Goal: Task Accomplishment & Management: Complete application form

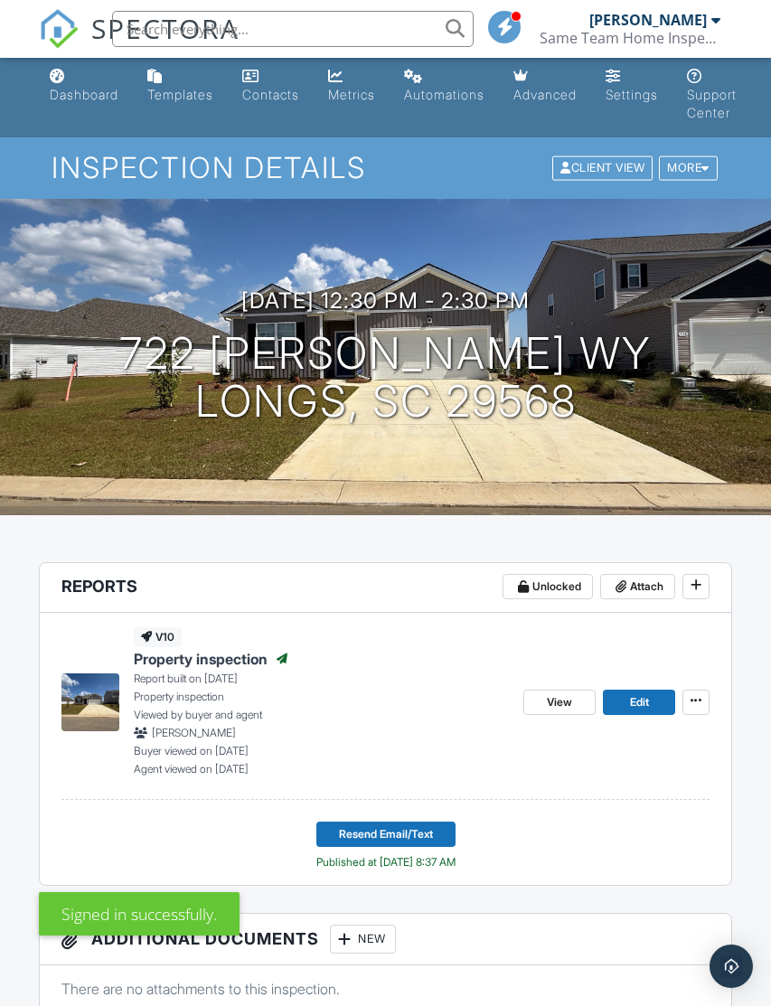
click at [82, 108] on link "Dashboard" at bounding box center [83, 87] width 83 height 52
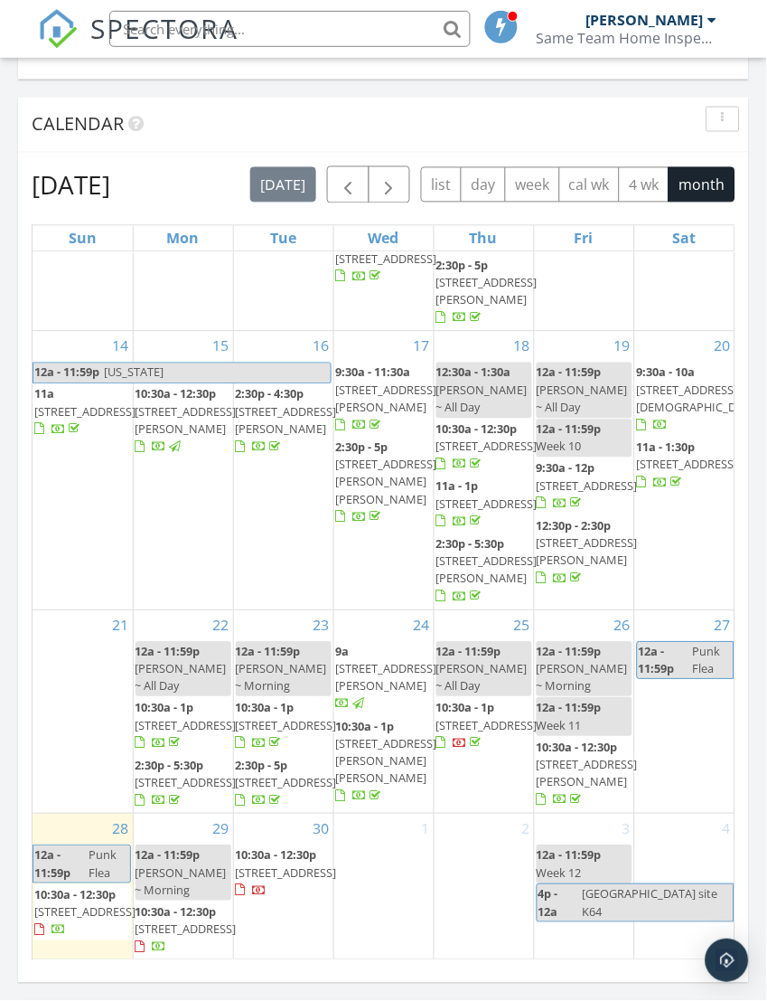
scroll to position [590, 0]
click at [384, 888] on div "1" at bounding box center [383, 887] width 99 height 146
click at [376, 888] on div "1" at bounding box center [383, 887] width 99 height 146
click at [393, 175] on span "button" at bounding box center [390, 186] width 22 height 22
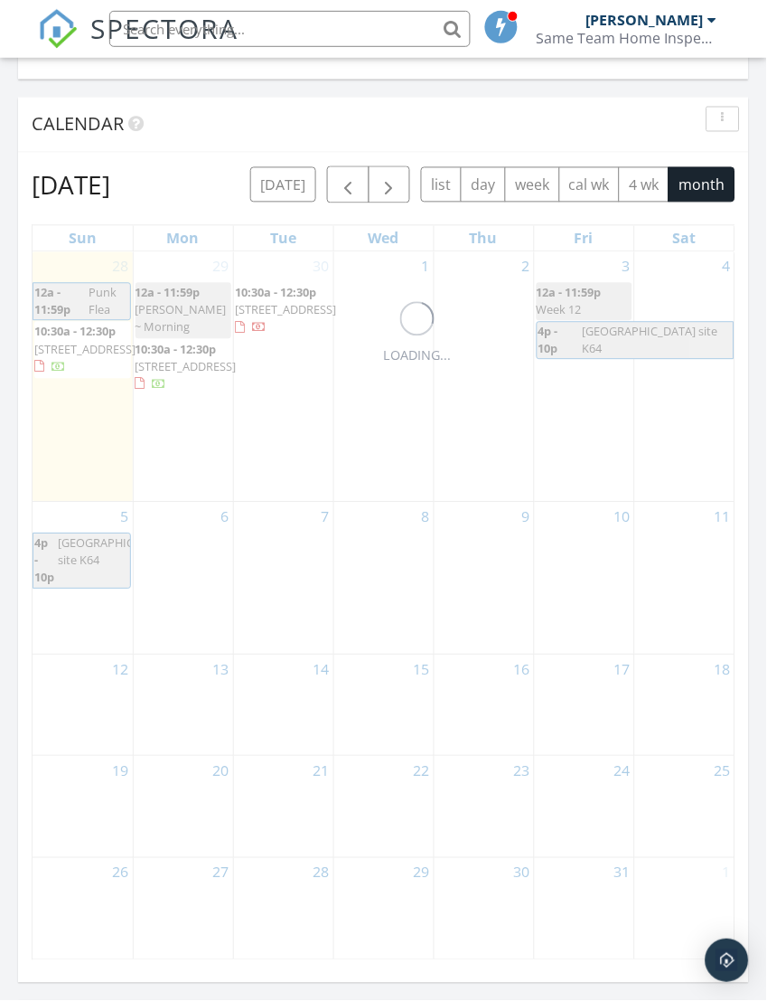
scroll to position [0, 0]
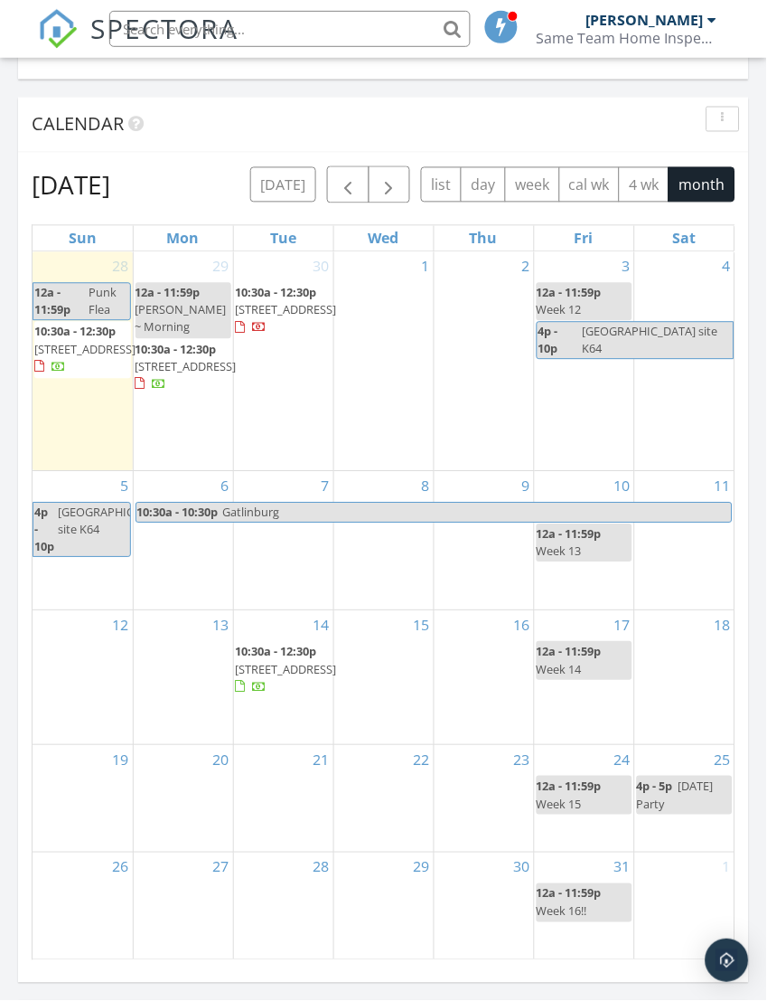
click at [404, 335] on div "1" at bounding box center [383, 361] width 99 height 219
click at [399, 323] on div "1" at bounding box center [383, 361] width 99 height 219
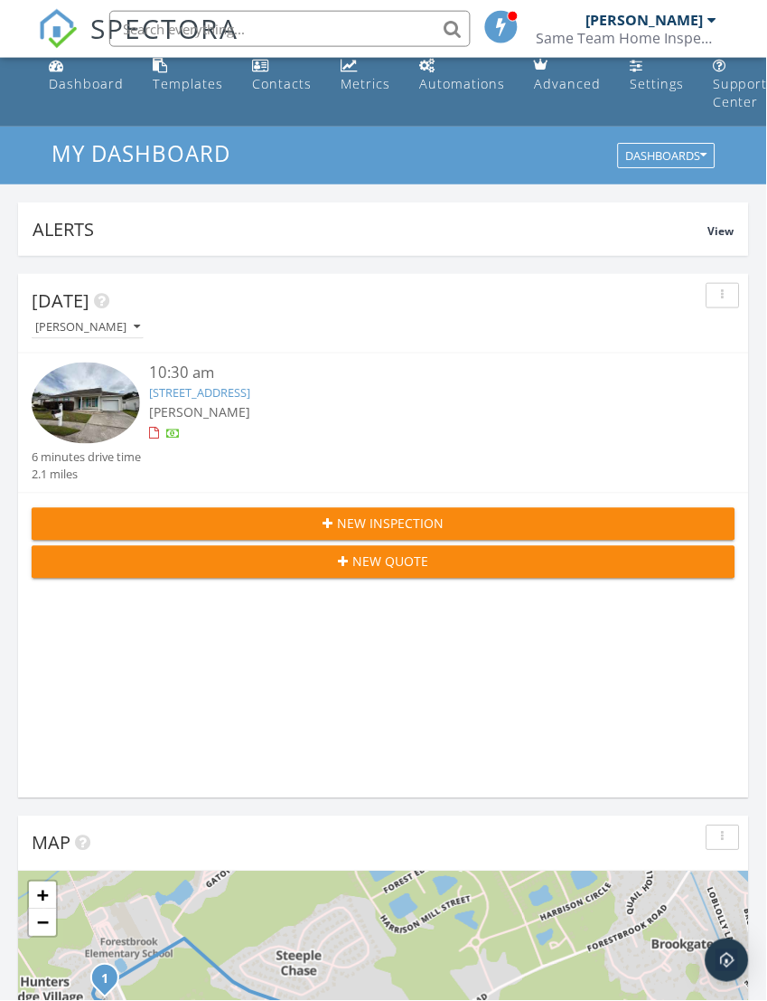
scroll to position [4, 0]
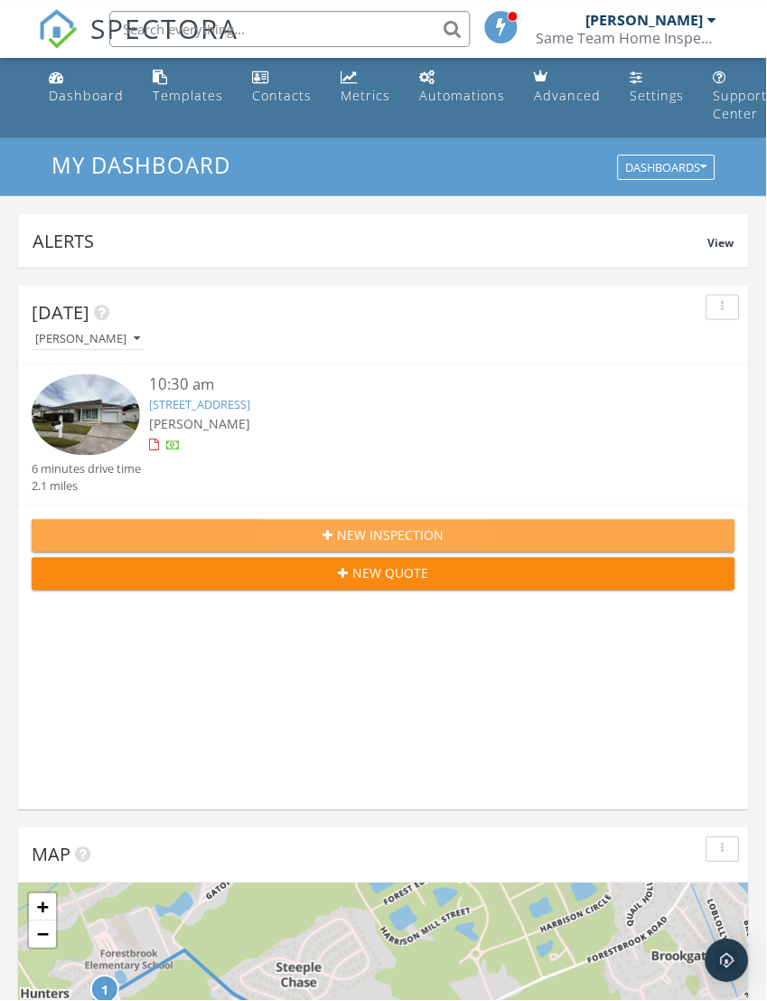
click at [482, 536] on div "New Inspection" at bounding box center [383, 535] width 675 height 19
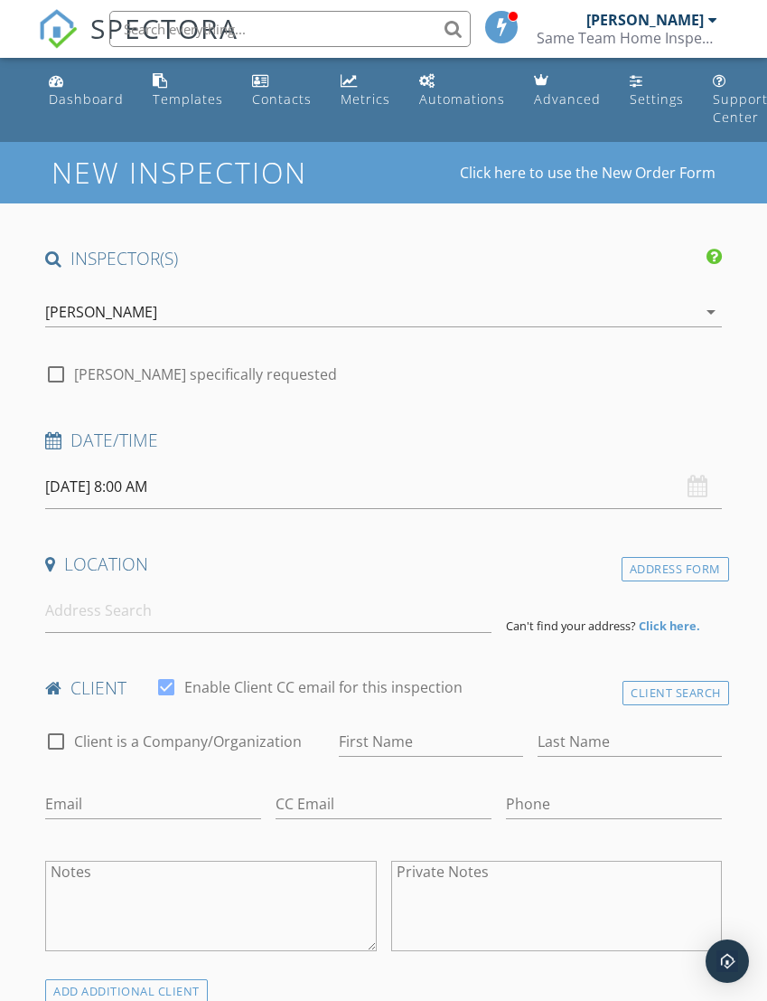
click at [211, 489] on input "09/29/2025 8:00 AM" at bounding box center [383, 487] width 676 height 44
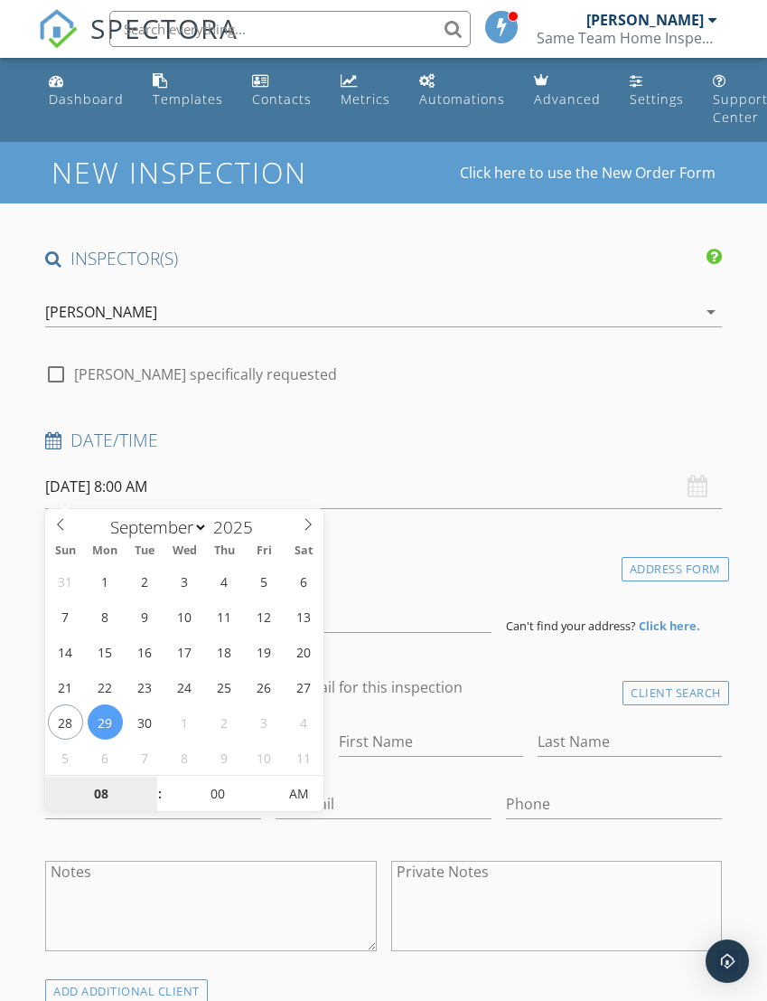
select select "9"
type input "10/01/2025 8:00 AM"
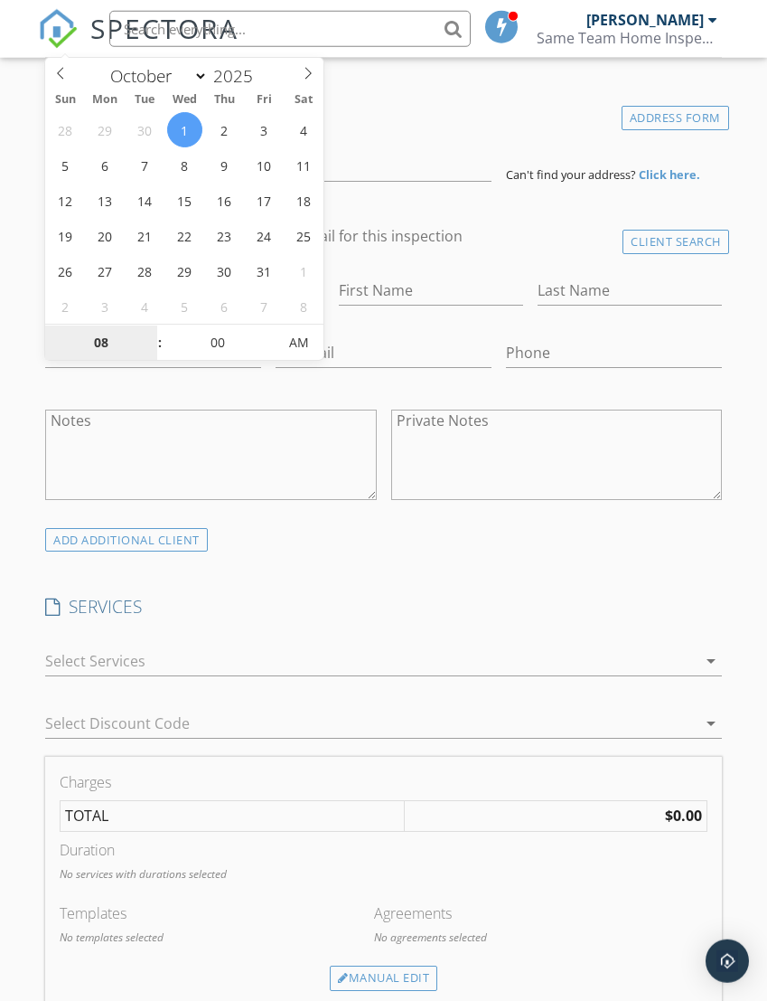
scroll to position [136, 0]
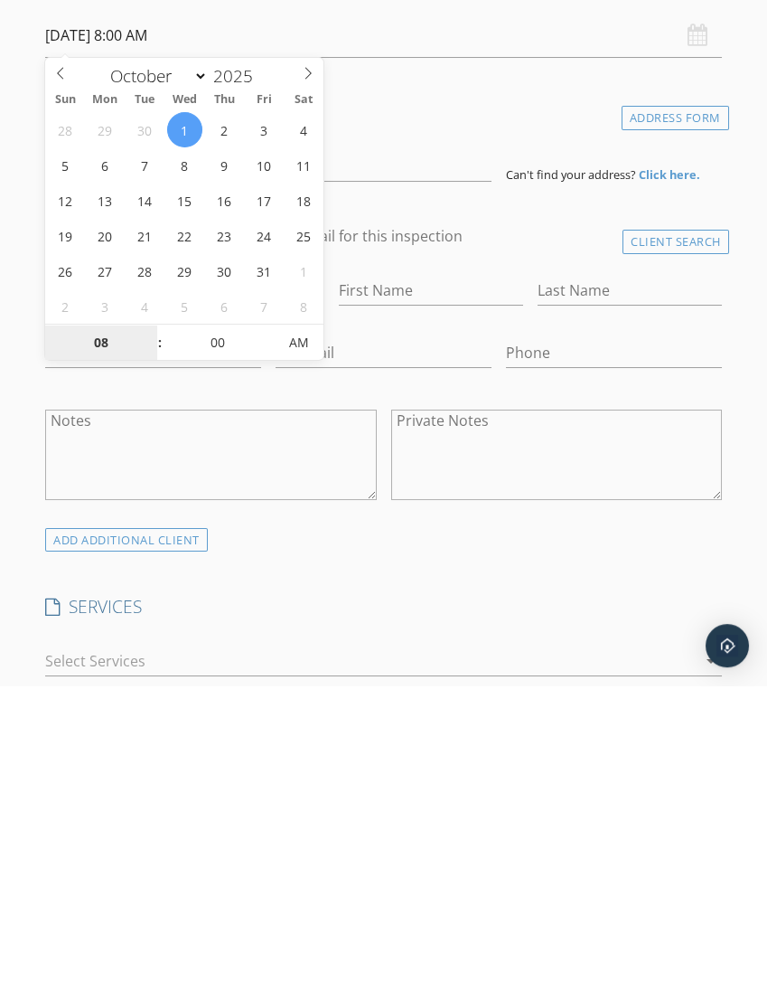
type input "9"
type input "[DATE] 9:00 AM"
click at [313, 725] on textarea "Notes" at bounding box center [210, 770] width 331 height 90
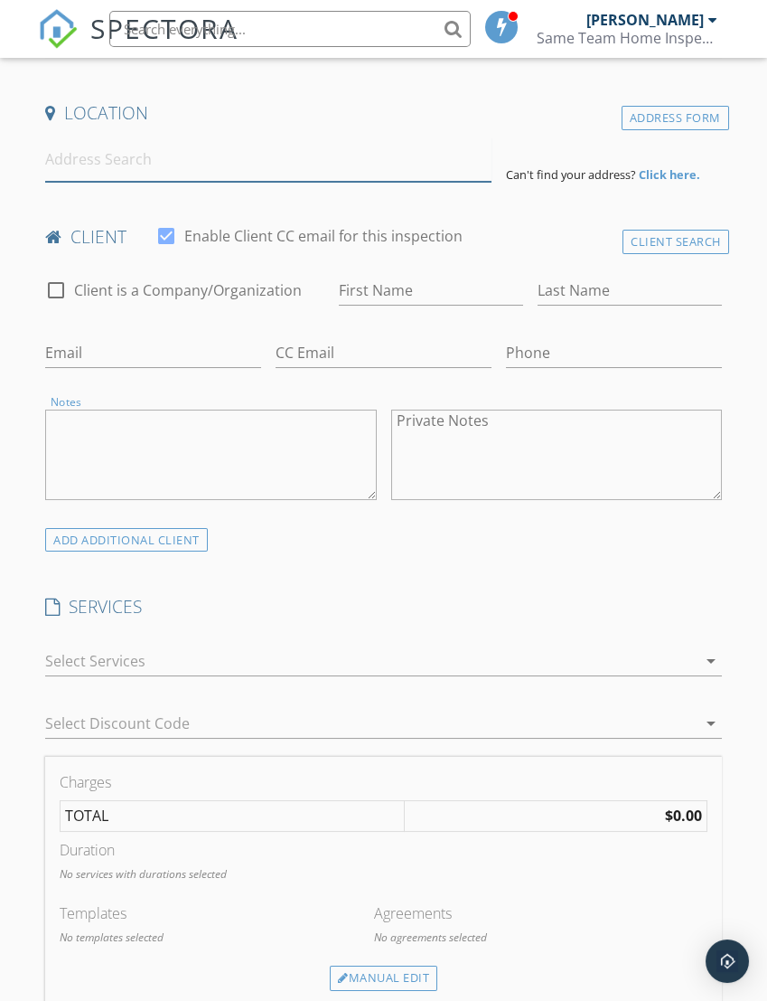
click at [181, 145] on input at bounding box center [268, 159] width 446 height 44
type input "215 Carolina Farms Boulevard, Myrtle Beach, SC, USA"
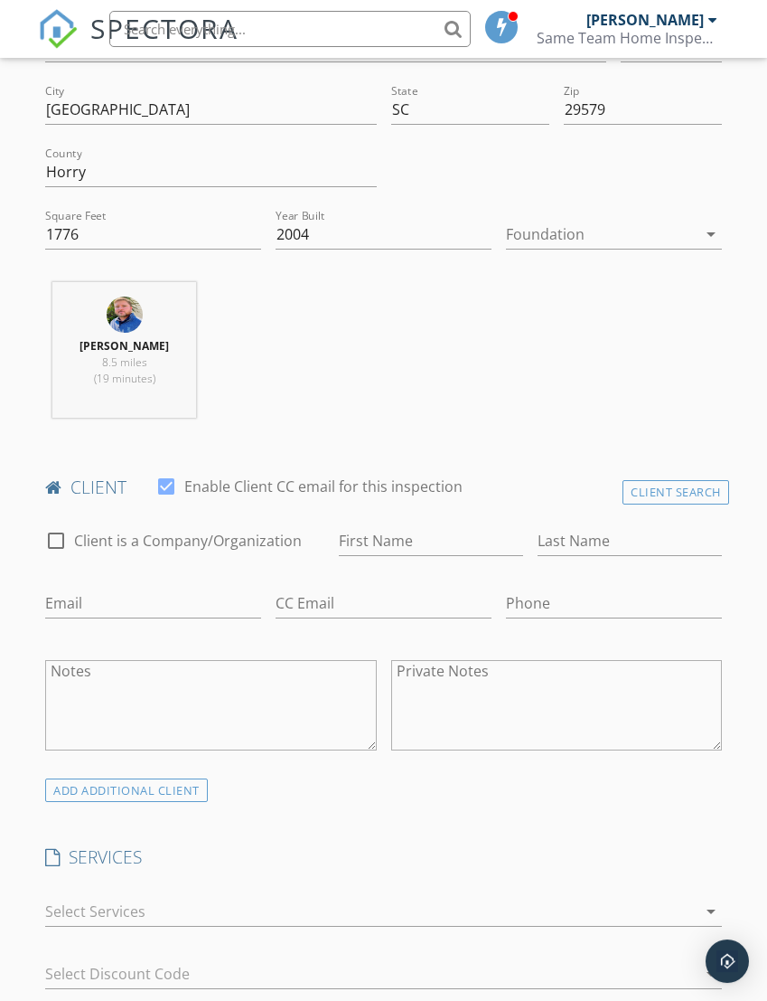
scroll to position [573, 0]
click at [441, 549] on input "First Name" at bounding box center [431, 538] width 184 height 30
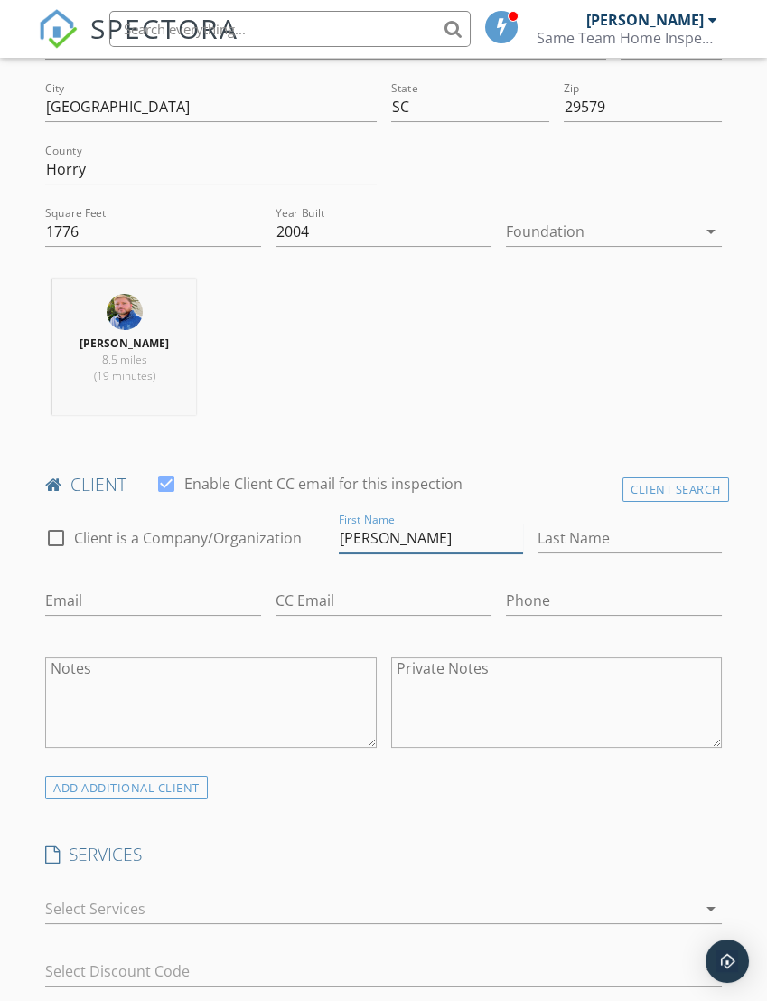
type input "Dana"
click at [617, 546] on input "Last Name" at bounding box center [630, 538] width 184 height 30
type input "Gisvold"
click at [164, 599] on input "Email" at bounding box center [153, 601] width 216 height 30
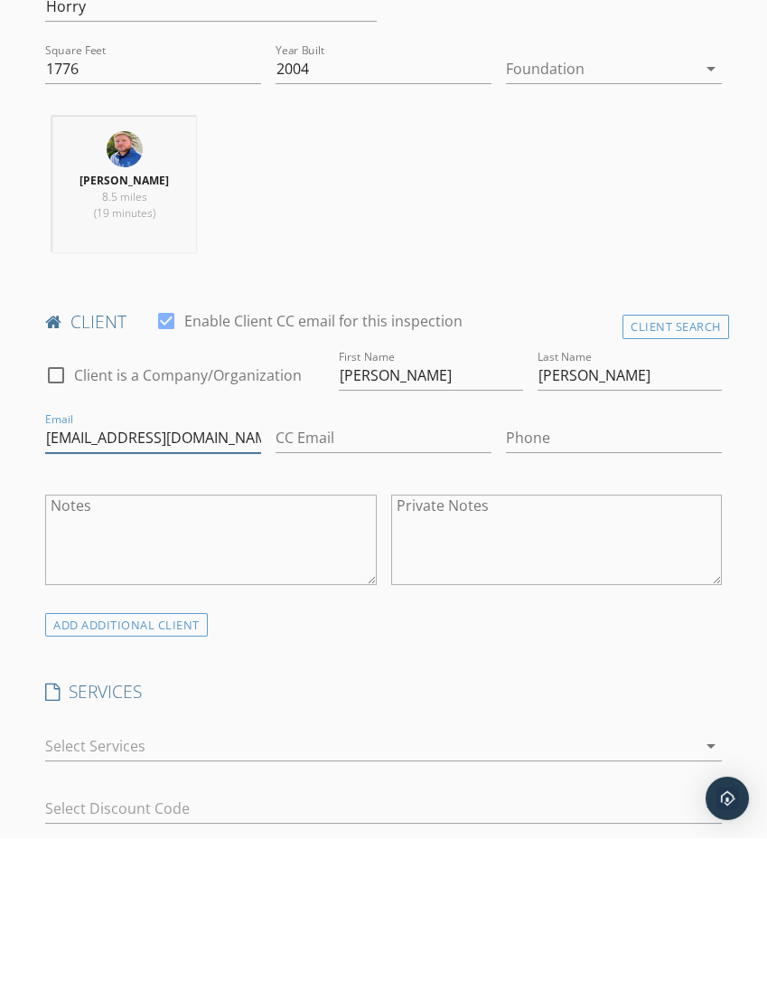
type input "Danagisvold@gmail.com"
click at [613, 586] on input "Phone" at bounding box center [614, 601] width 216 height 30
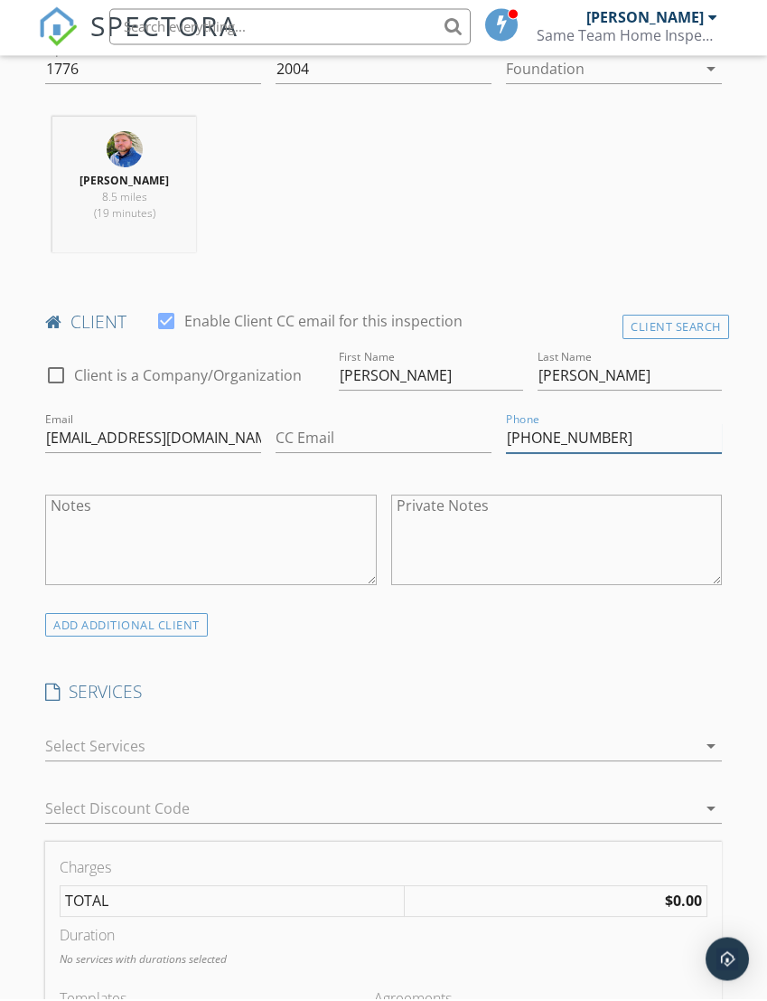
scroll to position [734, 0]
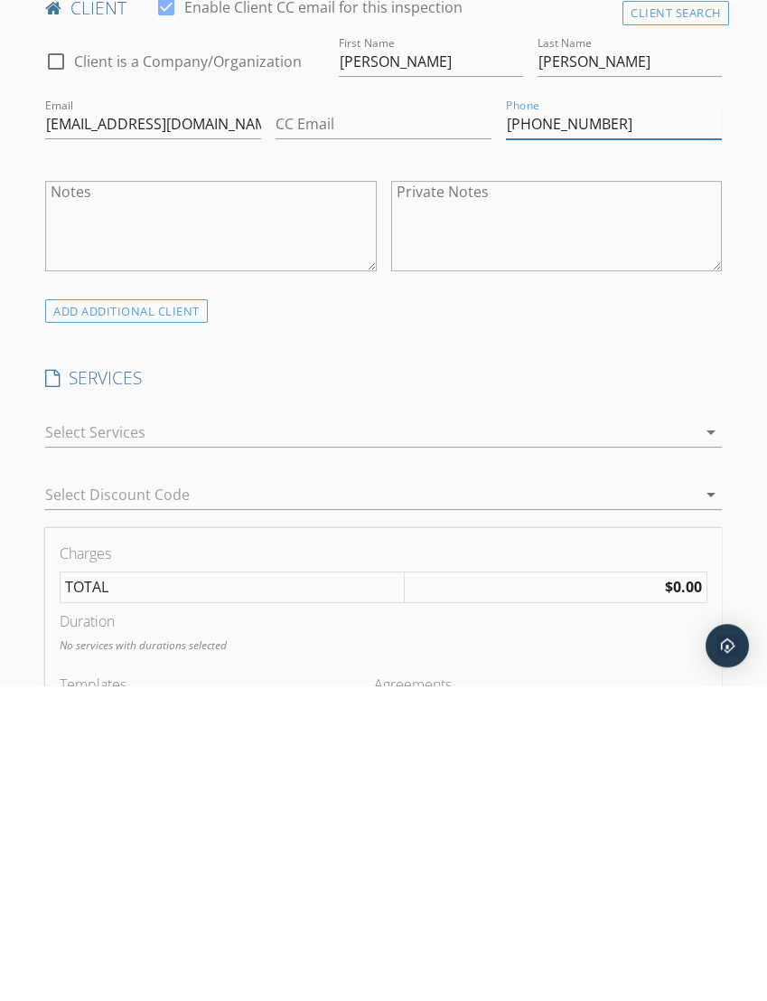
type input "304-886-9927"
click at [166, 733] on div at bounding box center [370, 747] width 651 height 29
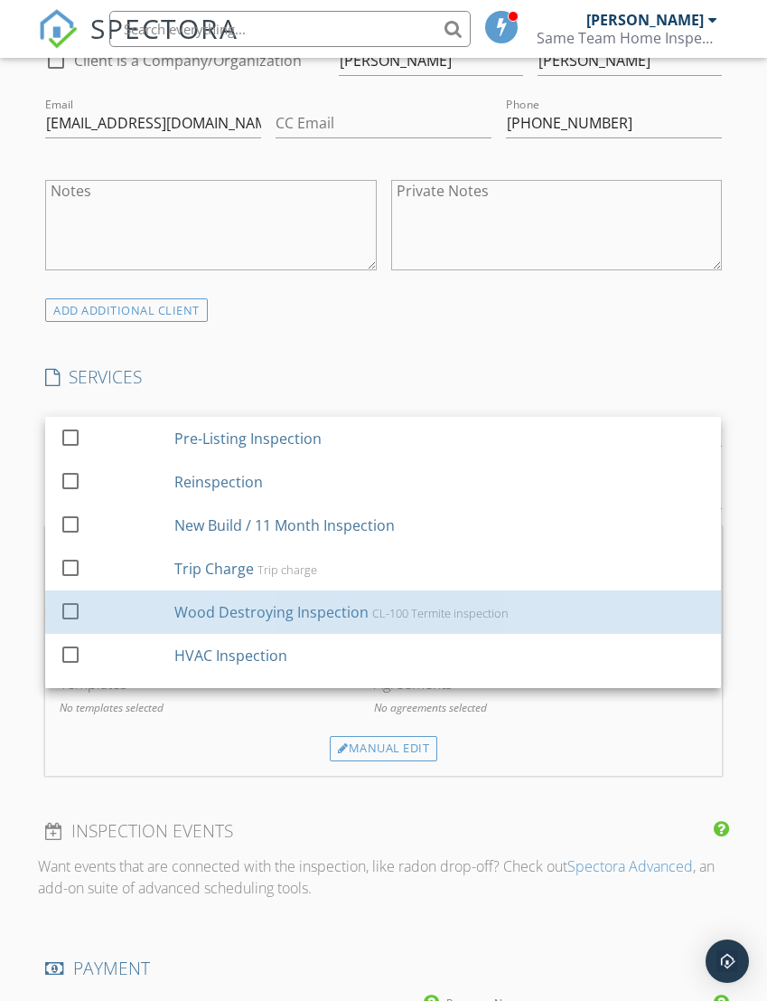
click at [402, 607] on div "CL-100 Termite inspection" at bounding box center [441, 613] width 136 height 14
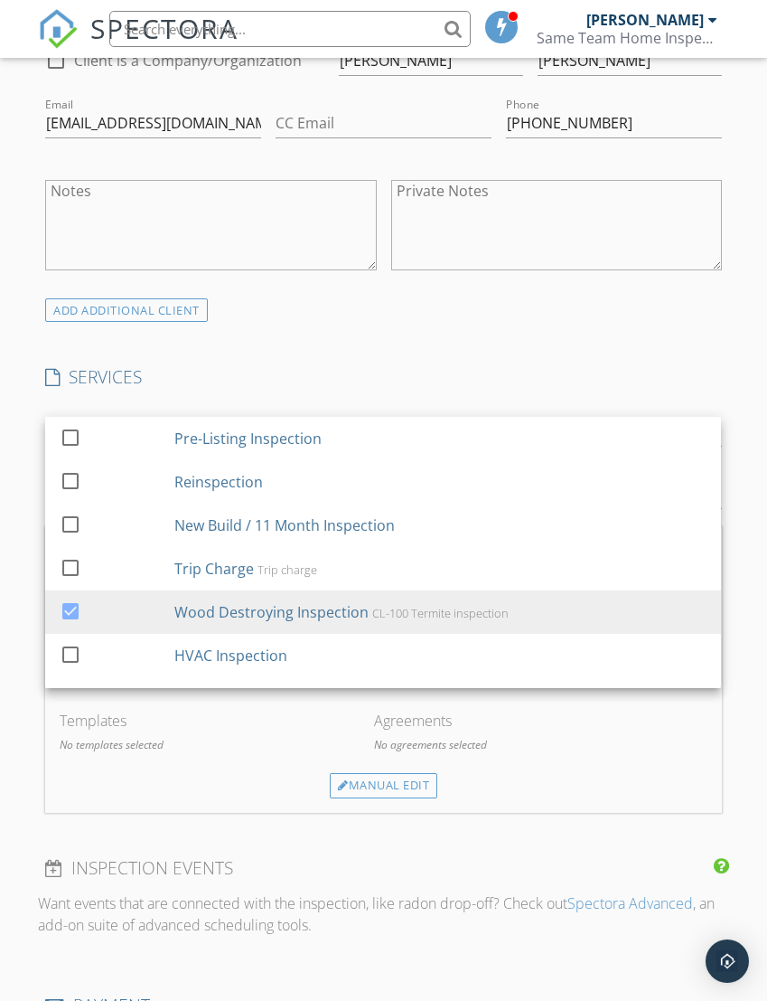
click at [603, 359] on div "INSPECTOR(S) check_box Jamie Meeks PRIMARY Jamie Meeks arrow_drop_down check_bo…" at bounding box center [383, 610] width 691 height 2829
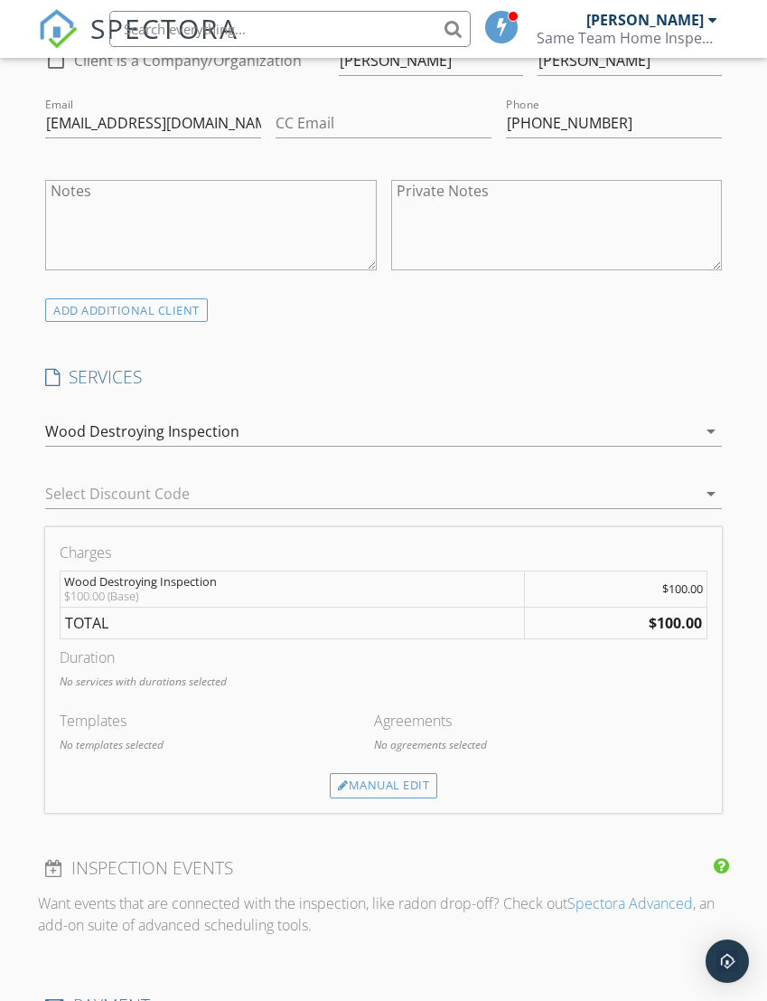
click at [420, 778] on div "Manual Edit" at bounding box center [384, 785] width 108 height 25
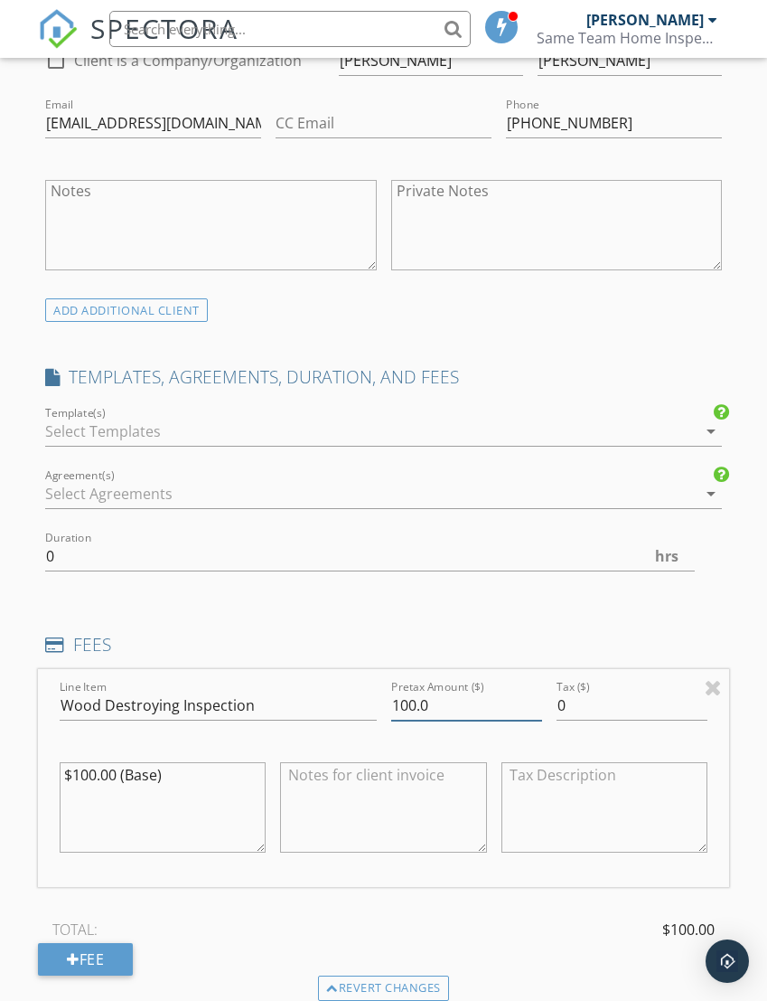
click at [456, 708] on input "100.0" at bounding box center [466, 706] width 151 height 30
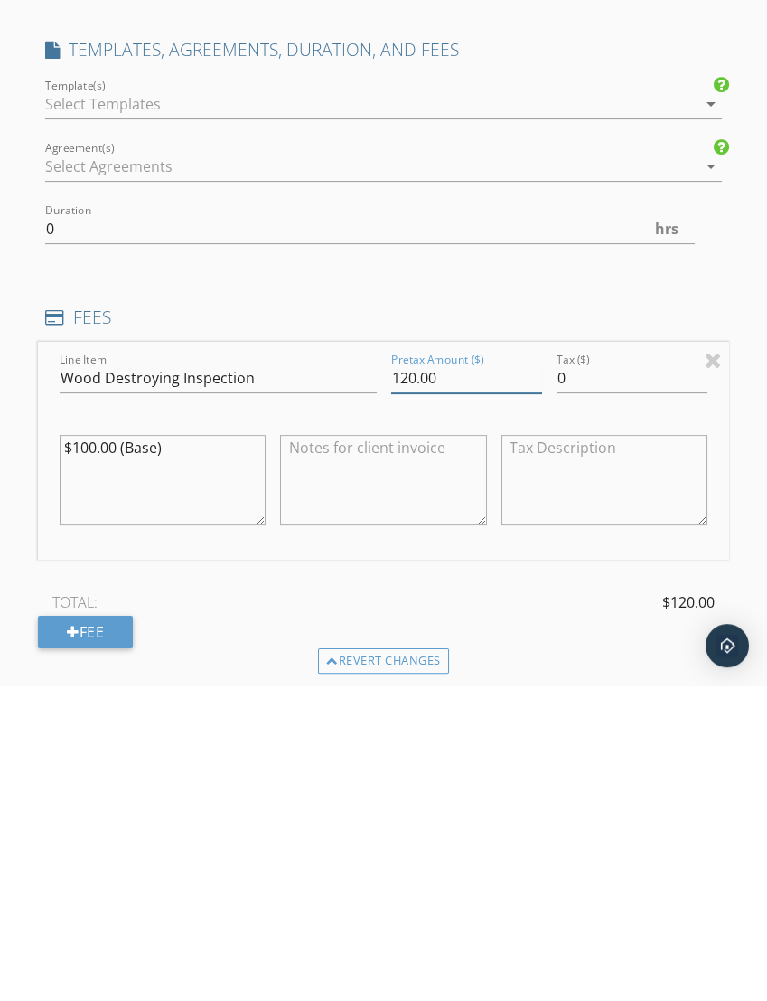
type input "120.00"
click at [210, 750] on textarea "$100.00 (Base)" at bounding box center [163, 795] width 206 height 90
type textarea "$150.00 (Base)"
click at [441, 750] on textarea at bounding box center [383, 795] width 206 height 90
type textarea "$30.00 discount"
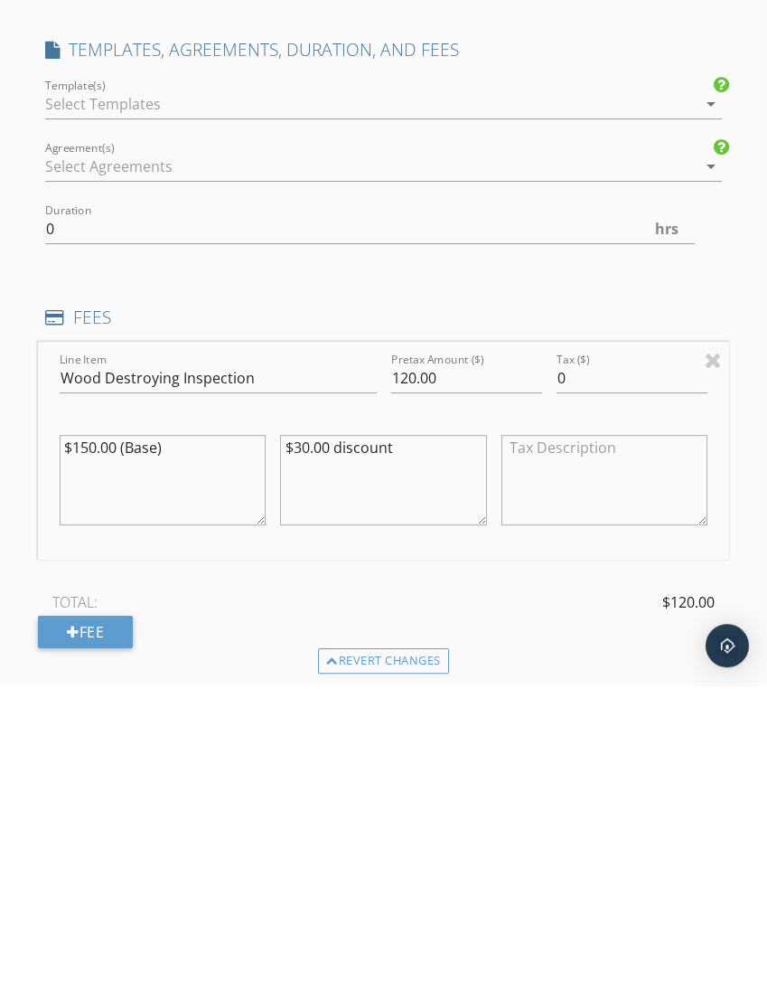
click at [216, 750] on textarea "$150.00 (Base)" at bounding box center [163, 795] width 206 height 90
type textarea "$150.00 (Base) -$30.00 discount"
click at [283, 750] on textarea "$30.00 discount" at bounding box center [383, 795] width 206 height 90
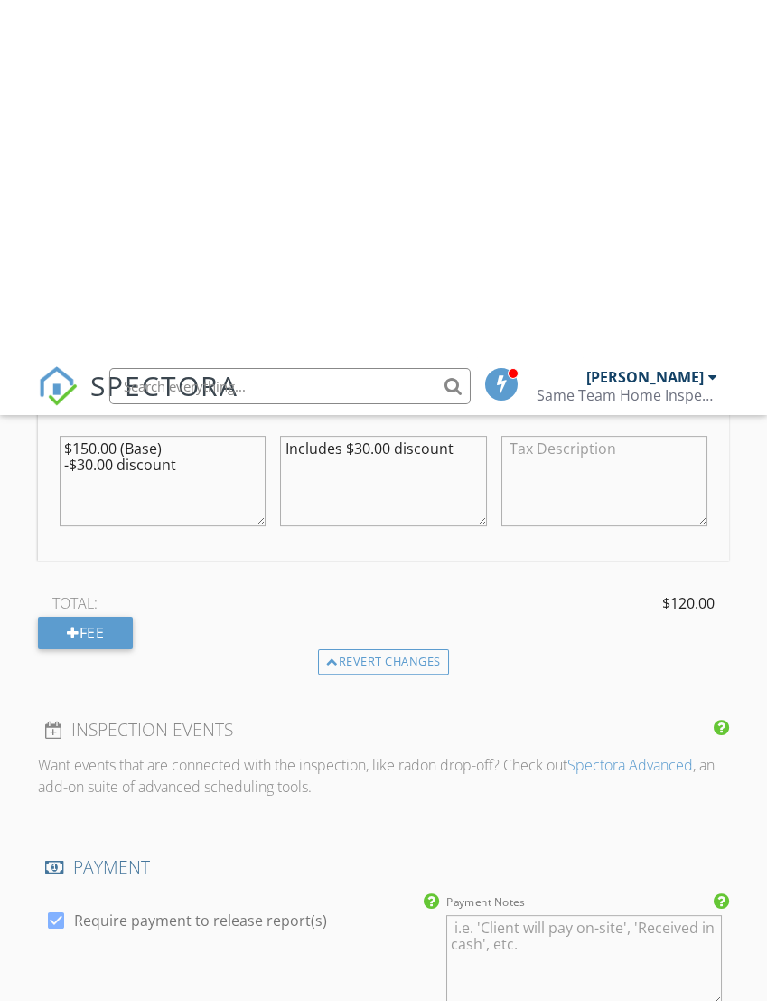
scroll to position [1734, 0]
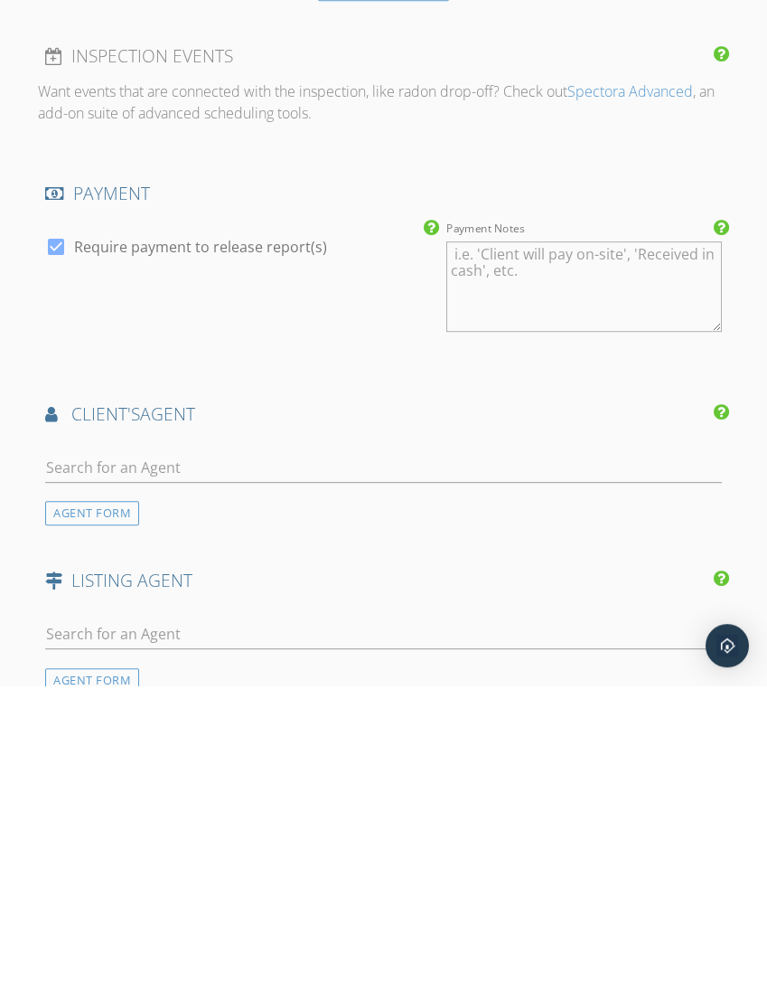
type textarea "Includes $30.00 discount"
click at [219, 768] on input "text" at bounding box center [383, 783] width 676 height 30
type input "Linda"
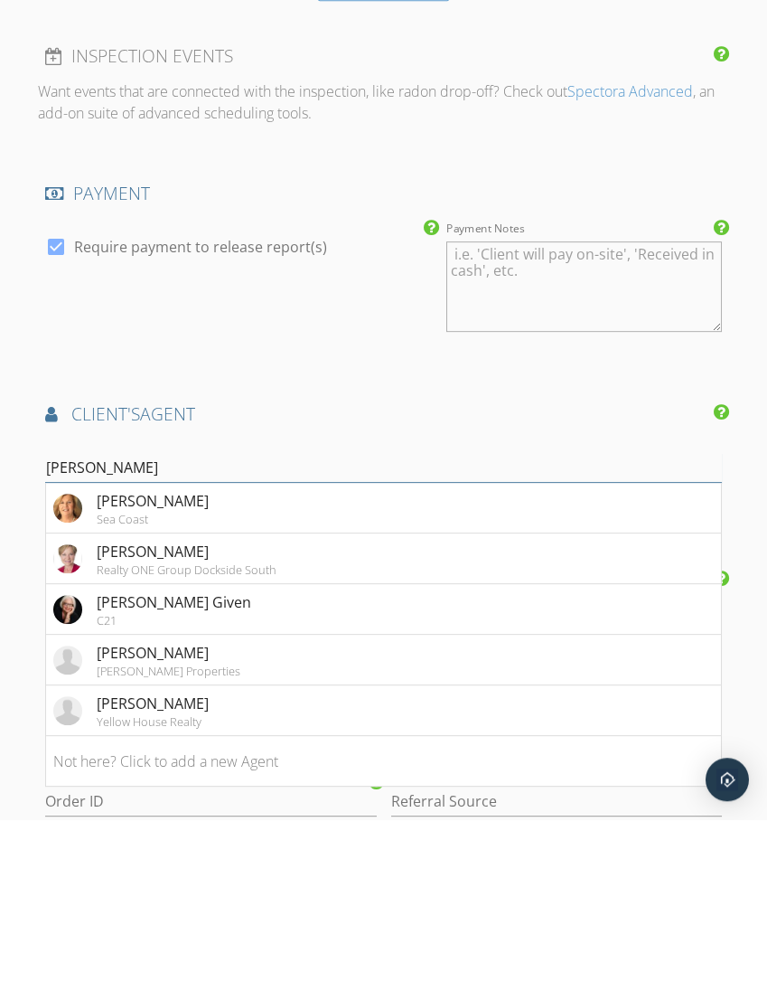
scroll to position [1871, 0]
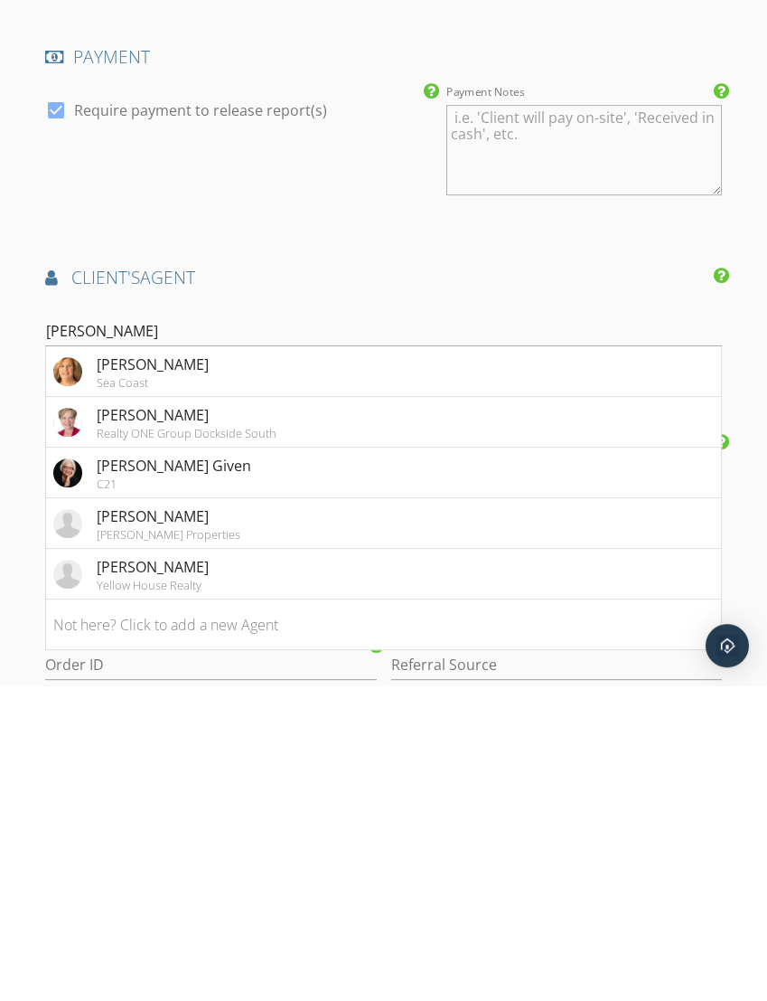
click at [274, 915] on li "Not here? Click to add a new Agent" at bounding box center [383, 940] width 674 height 51
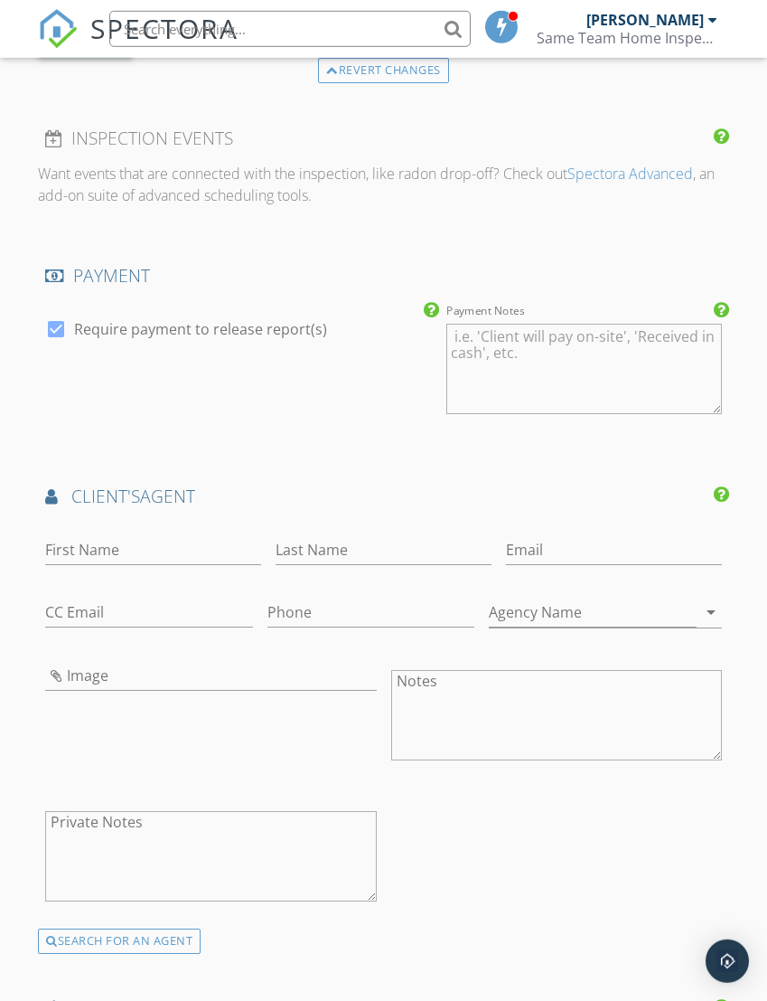
scroll to position [1976, 1]
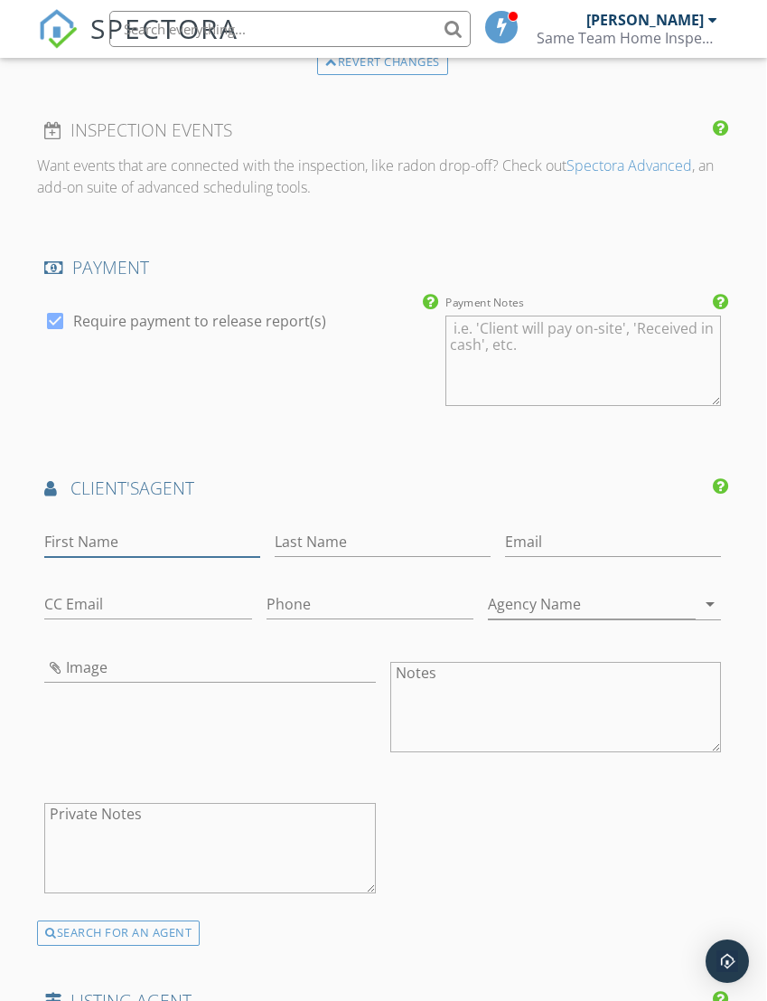
click at [163, 530] on input "First Name" at bounding box center [152, 542] width 216 height 30
type input "Linda"
click at [310, 550] on input "Last Name" at bounding box center [384, 542] width 216 height 30
type input "Bush"
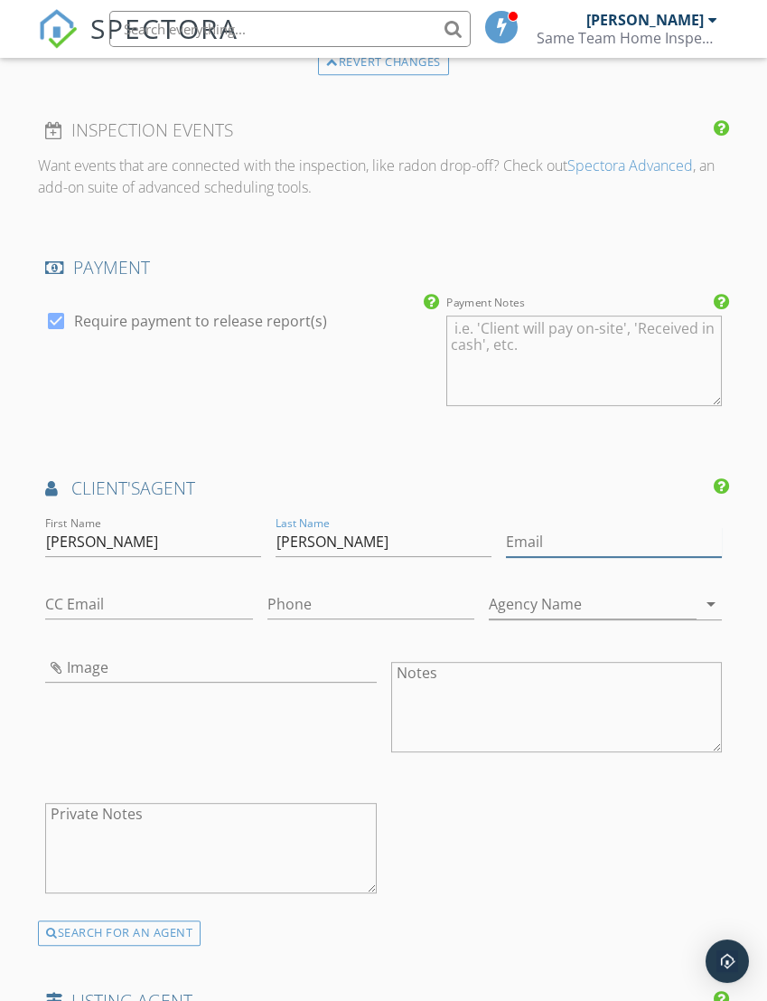
click at [506, 539] on input "Email" at bounding box center [614, 542] width 216 height 30
type input "Lbush@palmshome.com"
click at [268, 610] on input "Phone" at bounding box center [371, 604] width 207 height 30
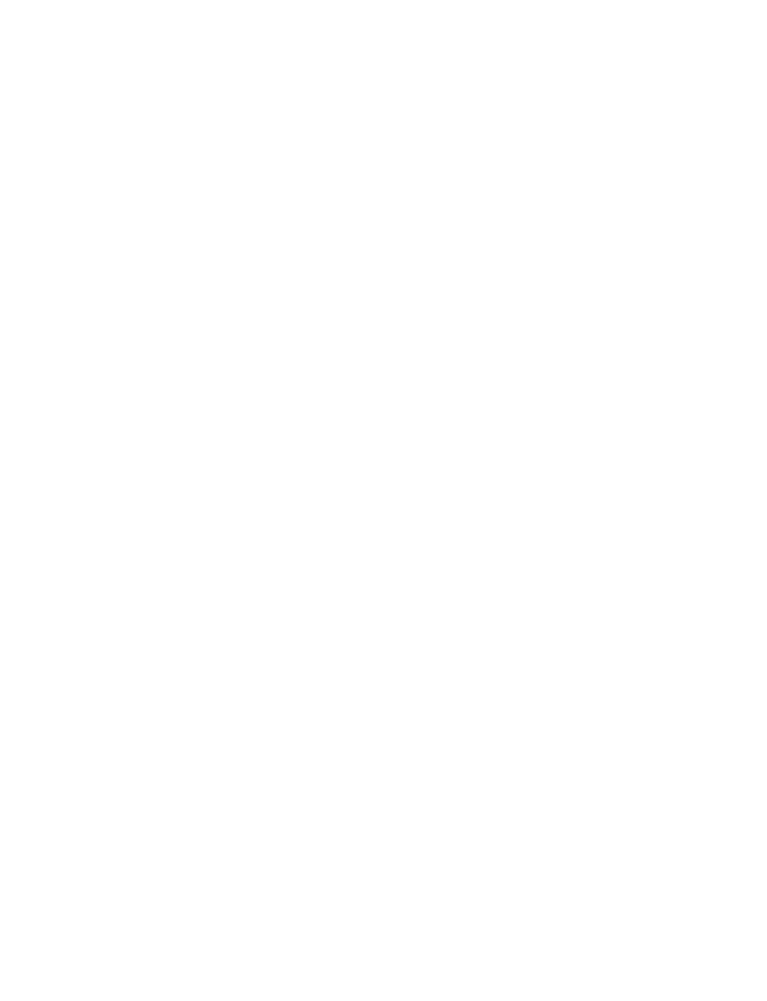
scroll to position [2749, 1]
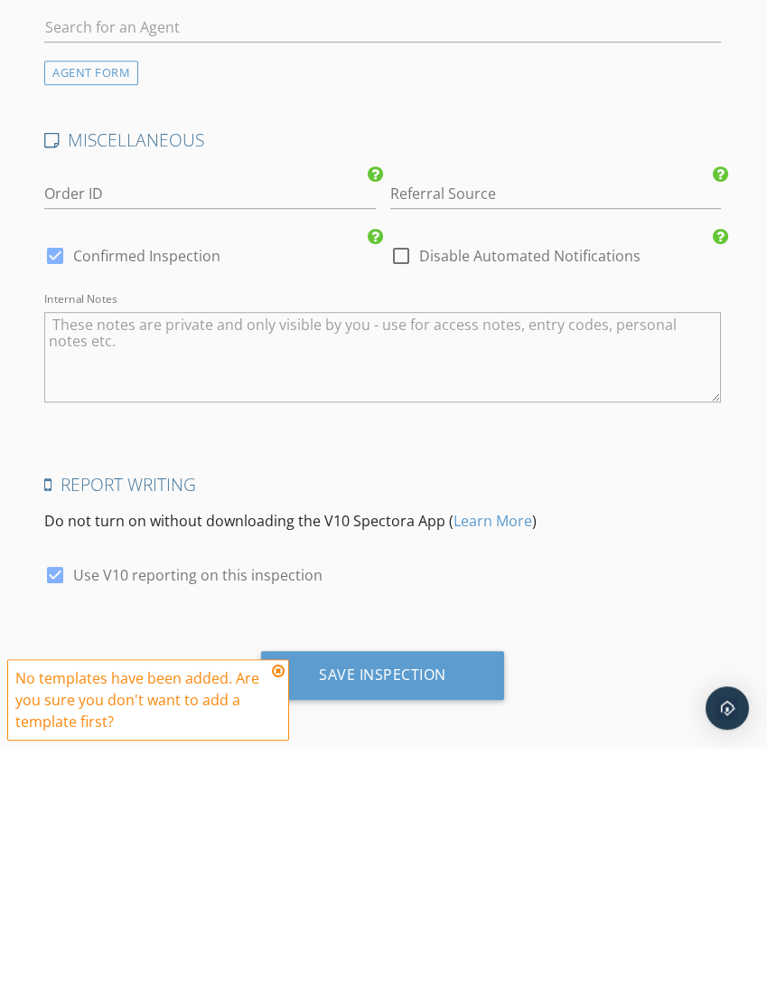
type input "843-945-0569"
click at [277, 916] on icon at bounding box center [278, 923] width 13 height 14
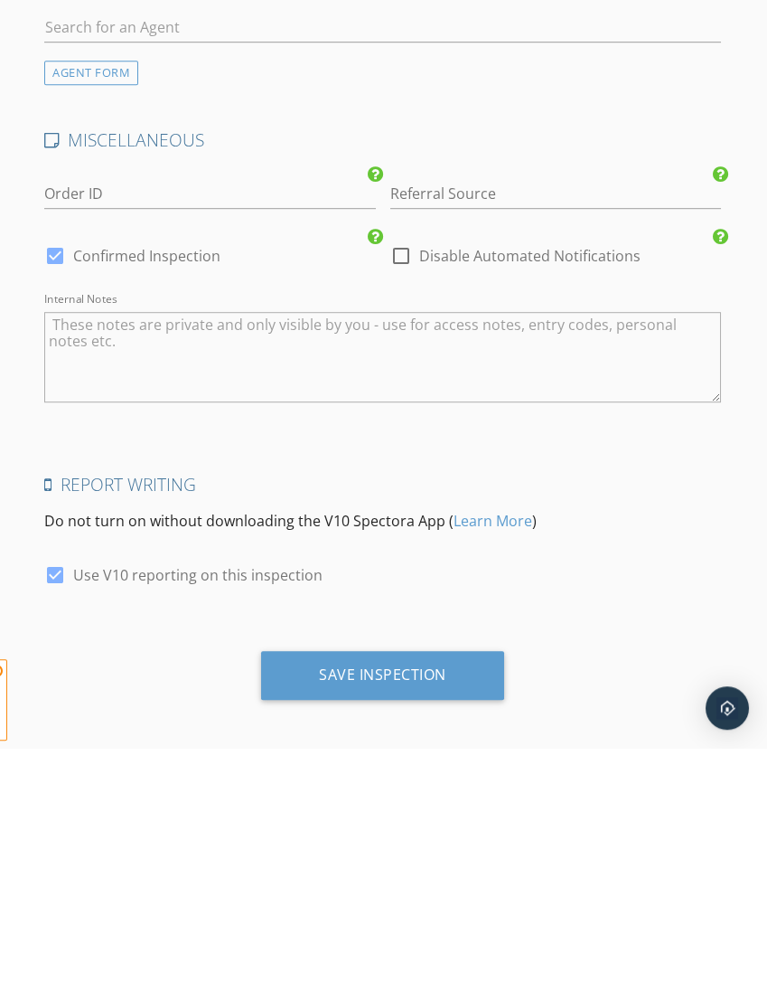
scroll to position [2687, 1]
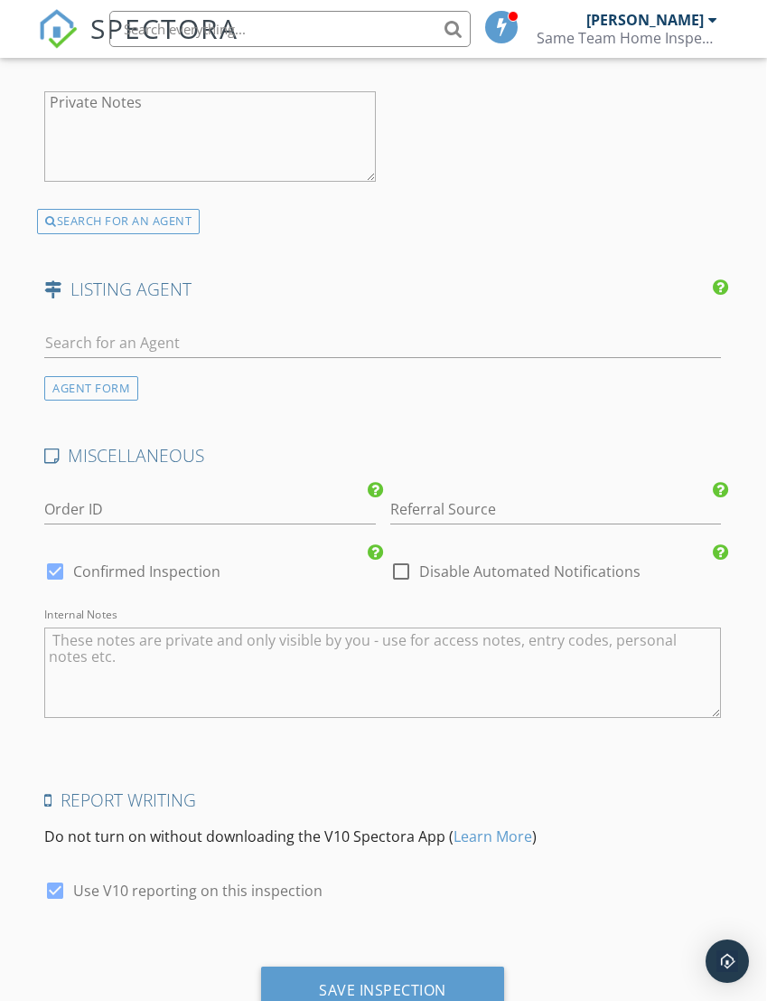
click at [352, 987] on div "Save Inspection" at bounding box center [382, 990] width 127 height 18
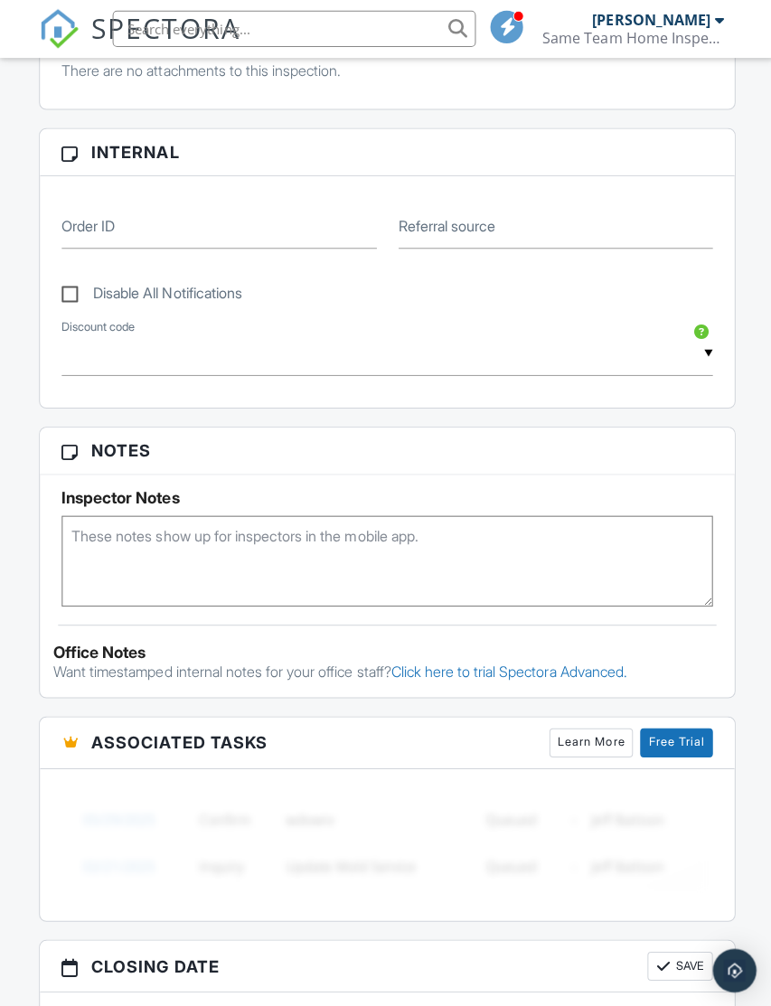
scroll to position [758, 0]
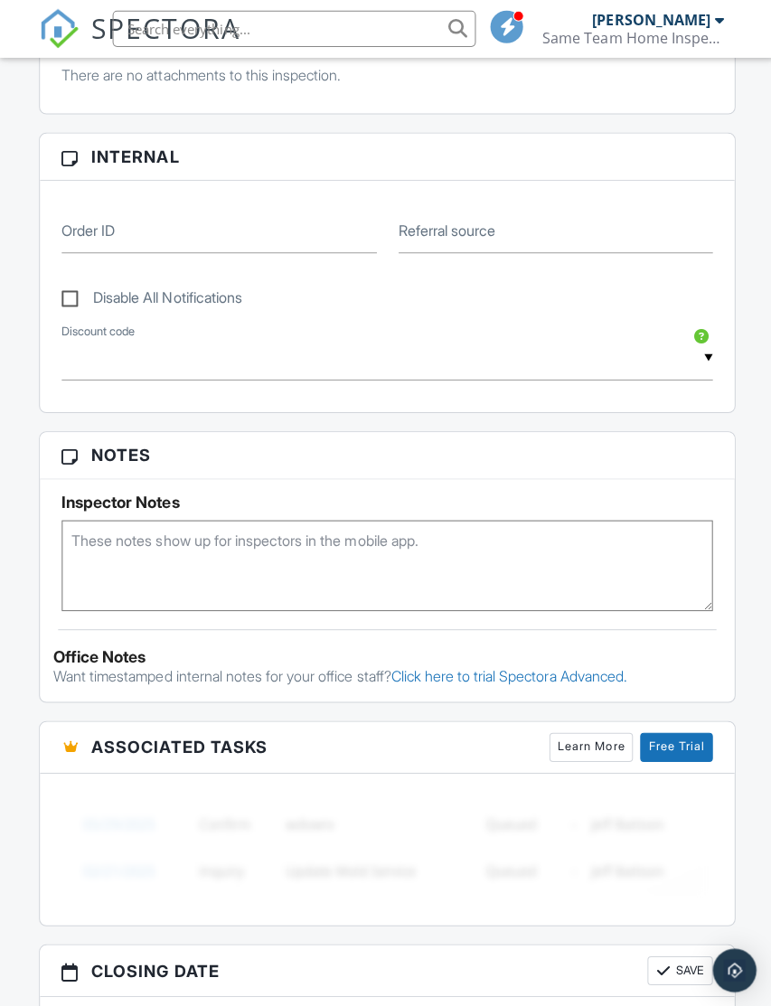
click at [439, 554] on textarea at bounding box center [385, 563] width 649 height 90
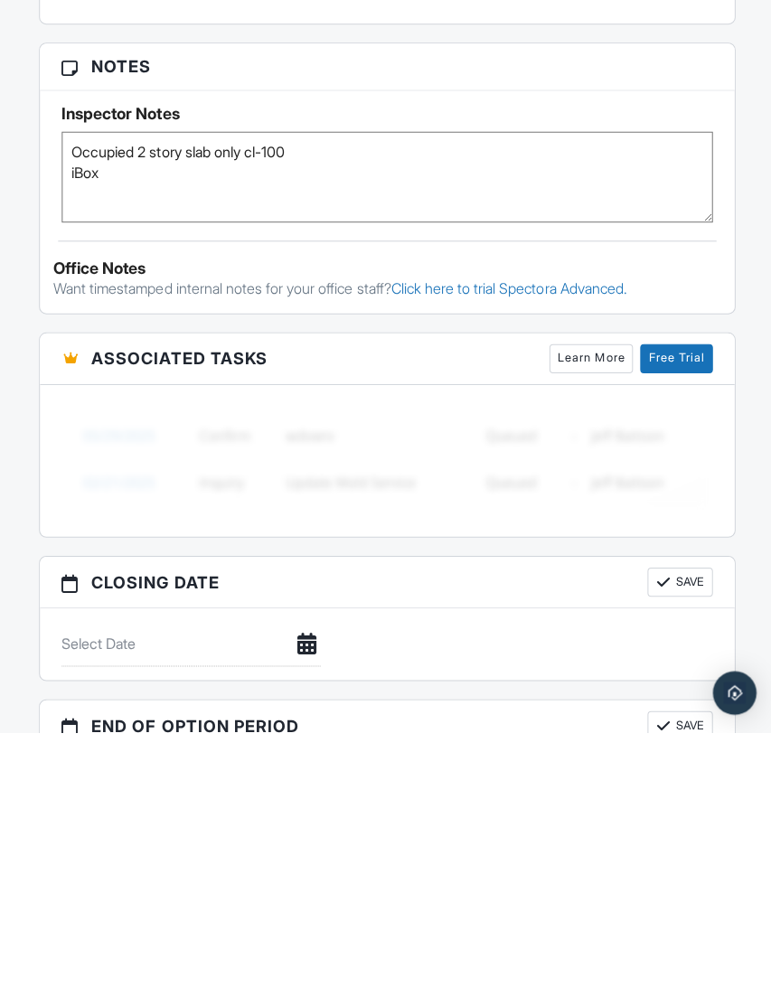
type textarea "Occupied 2 story slab only cl-100 iBox"
click at [757, 595] on div "Dashboard Templates Contacts Metrics Automations Advanced Settings Support Cent…" at bounding box center [385, 869] width 771 height 3361
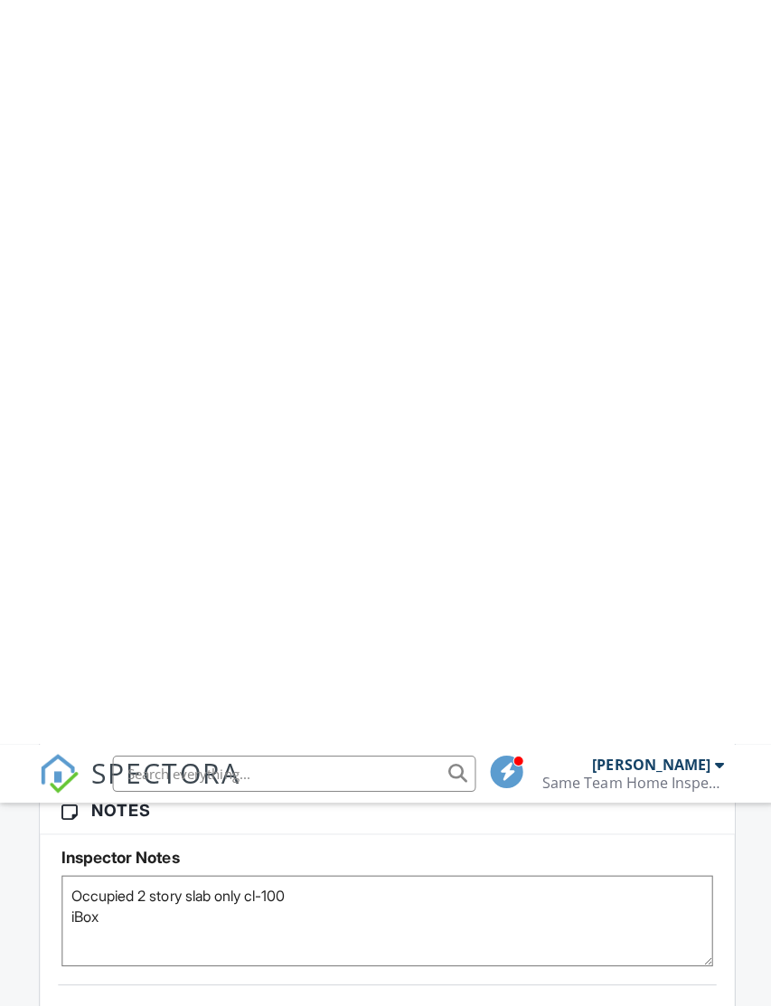
scroll to position [0, 0]
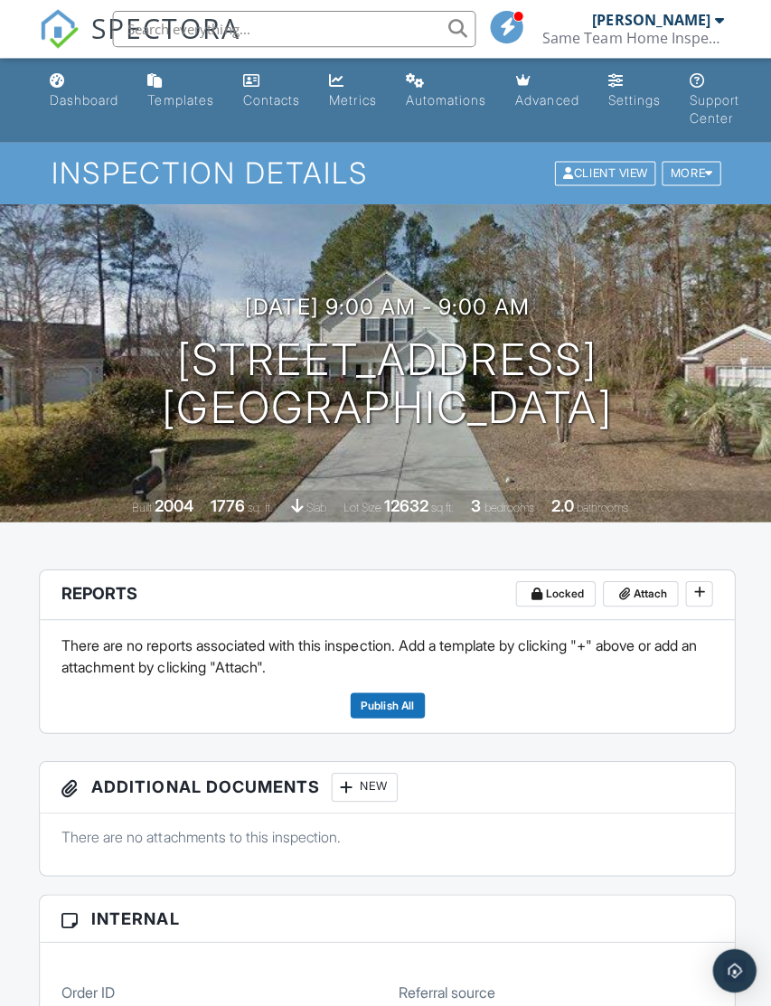
click at [98, 89] on link "Dashboard" at bounding box center [83, 91] width 83 height 52
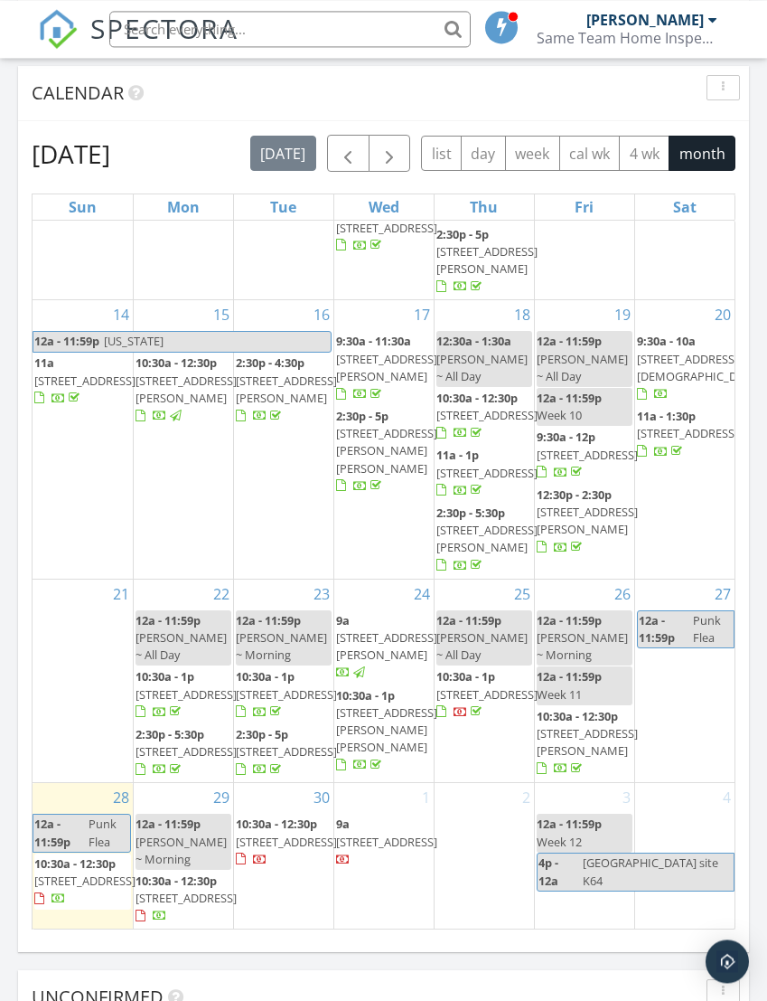
scroll to position [1864, 0]
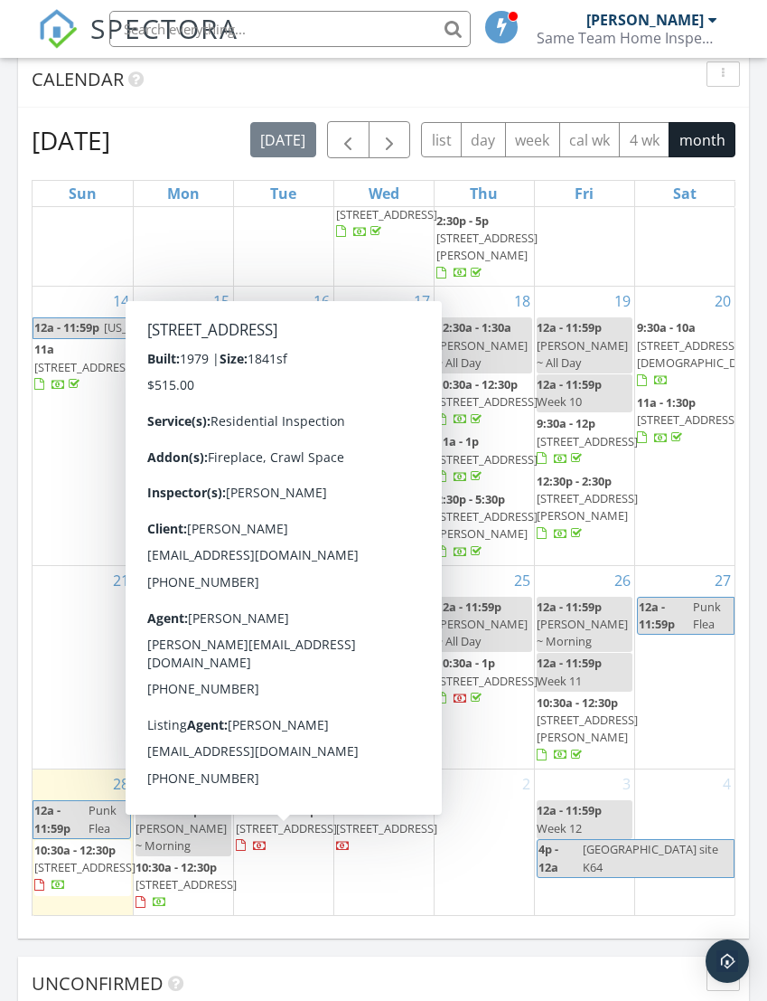
click at [299, 836] on span "3805 Valley Forge Rd, Aynor 29511" at bounding box center [286, 828] width 101 height 16
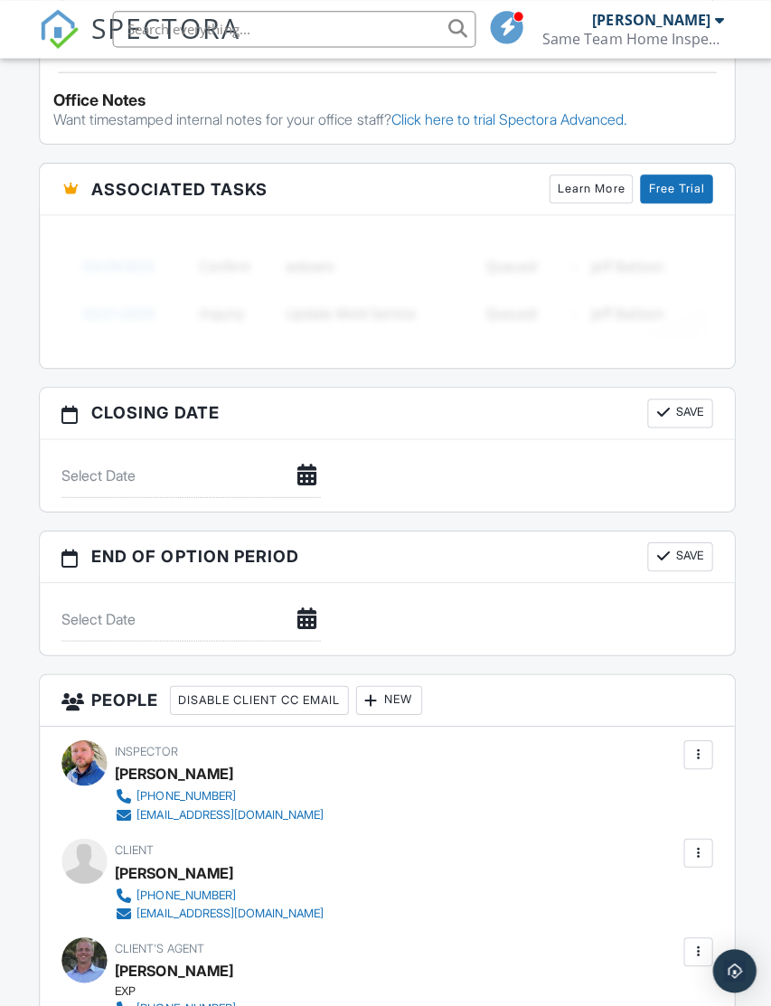
scroll to position [1498, 0]
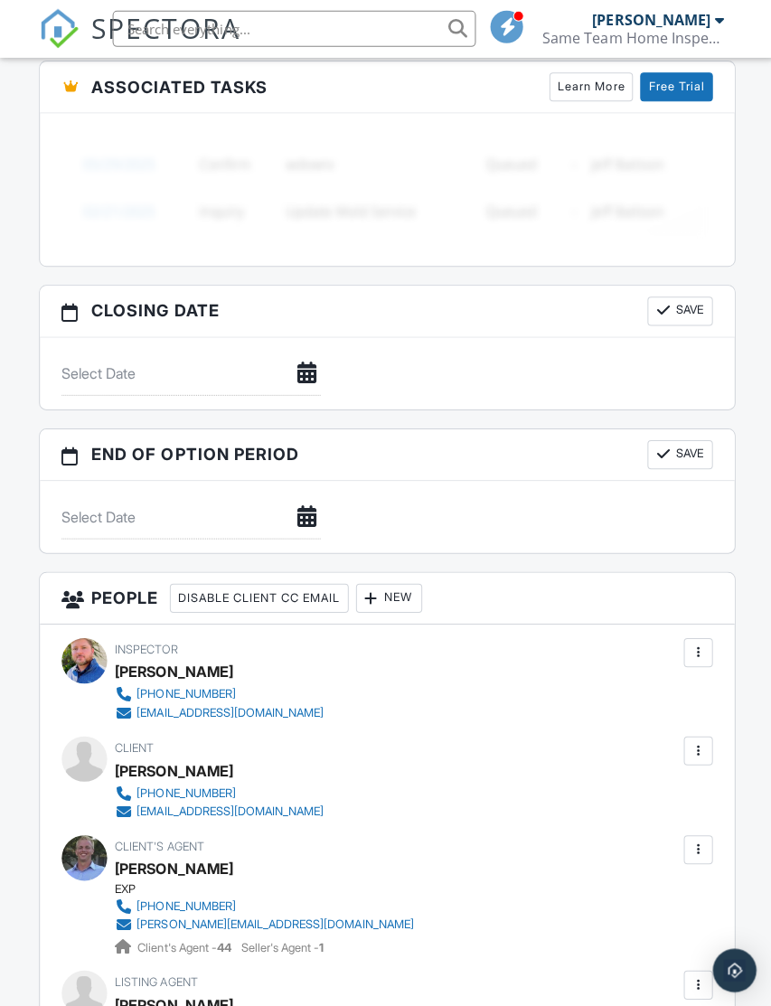
click at [701, 748] on div at bounding box center [695, 747] width 18 height 18
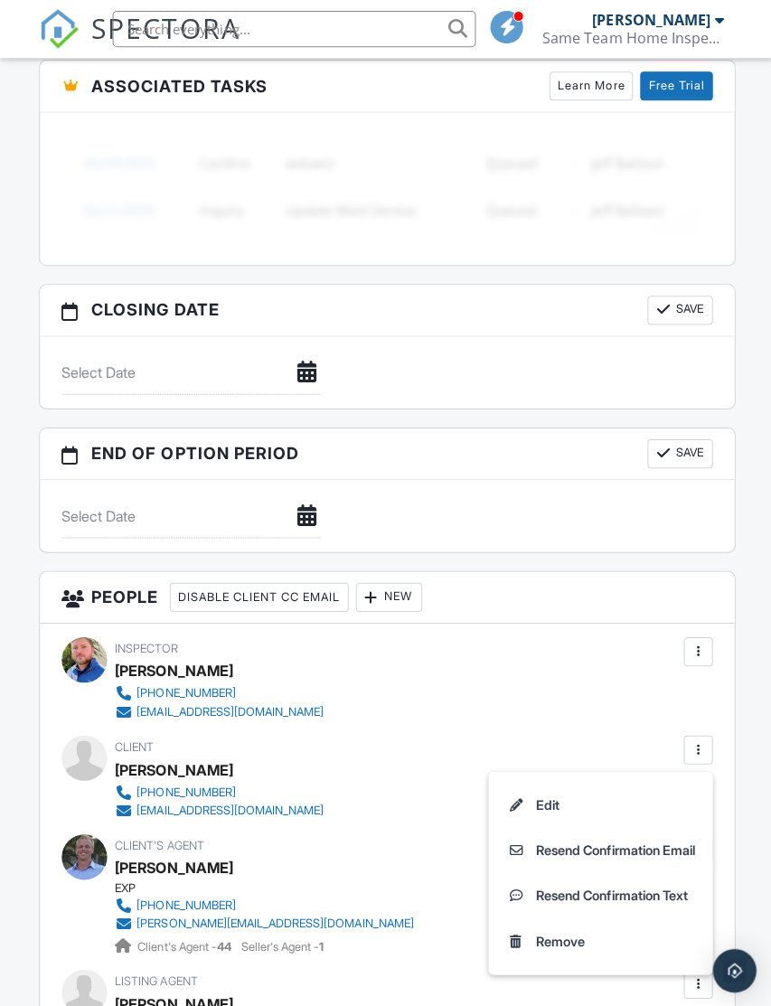
click at [663, 886] on li "Resend Confirmation Text" at bounding box center [598, 891] width 202 height 45
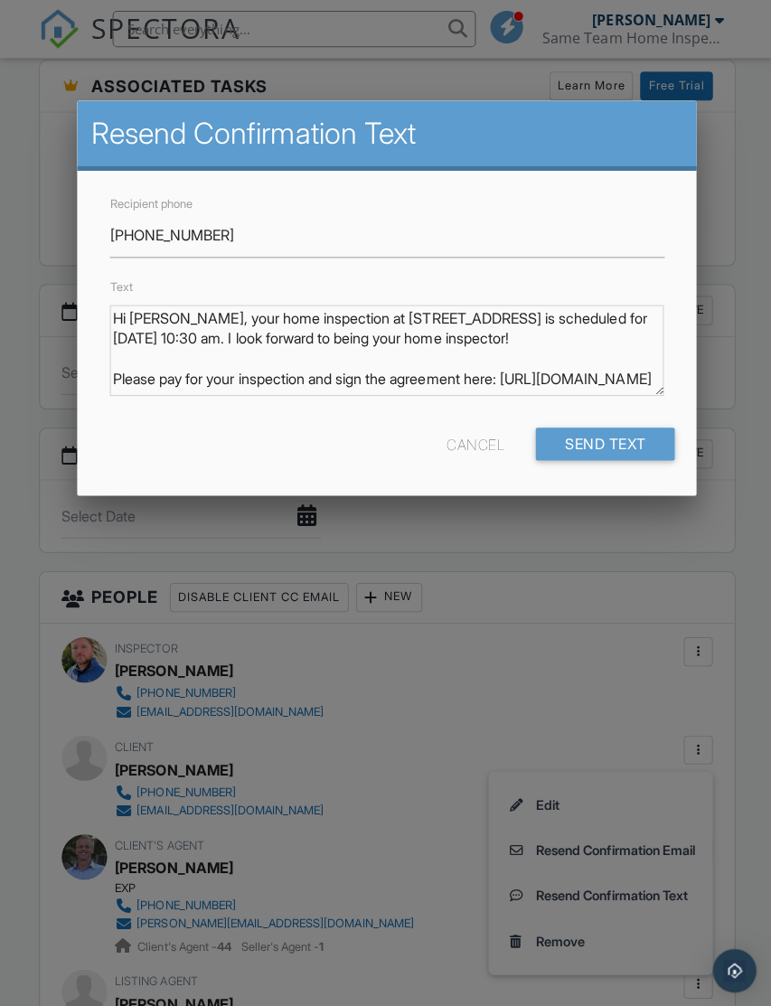
click at [637, 434] on input "Send Text" at bounding box center [602, 442] width 139 height 33
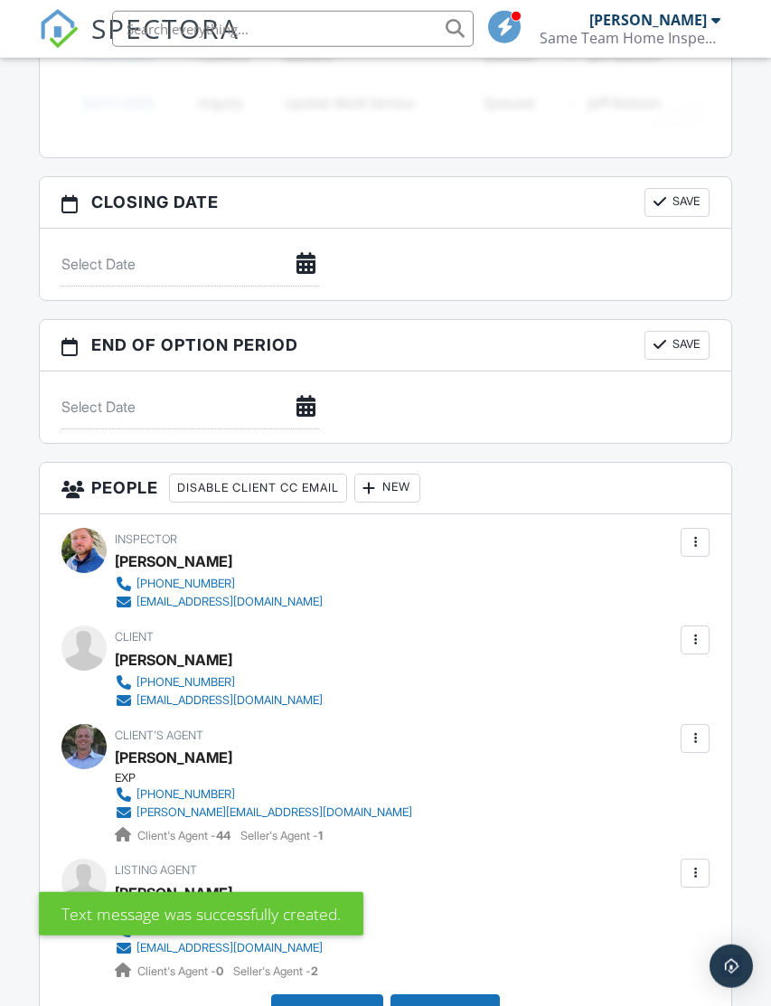
scroll to position [1606, 0]
click at [697, 646] on div at bounding box center [695, 639] width 29 height 29
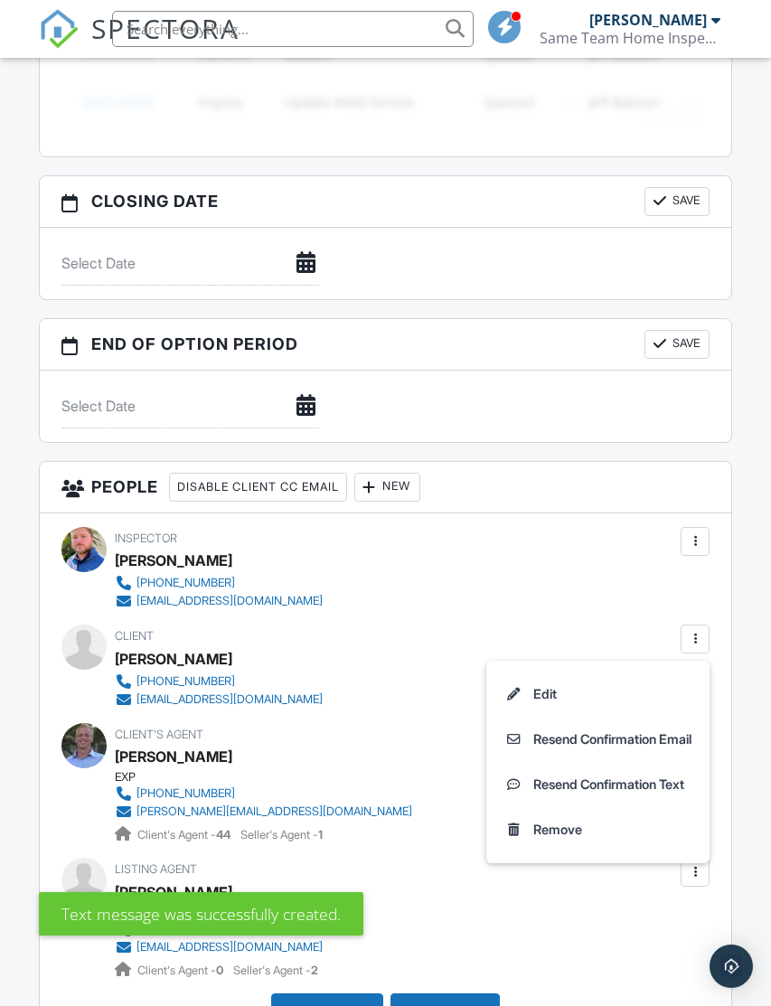
click at [672, 745] on li "Resend Confirmation Email" at bounding box center [598, 739] width 202 height 45
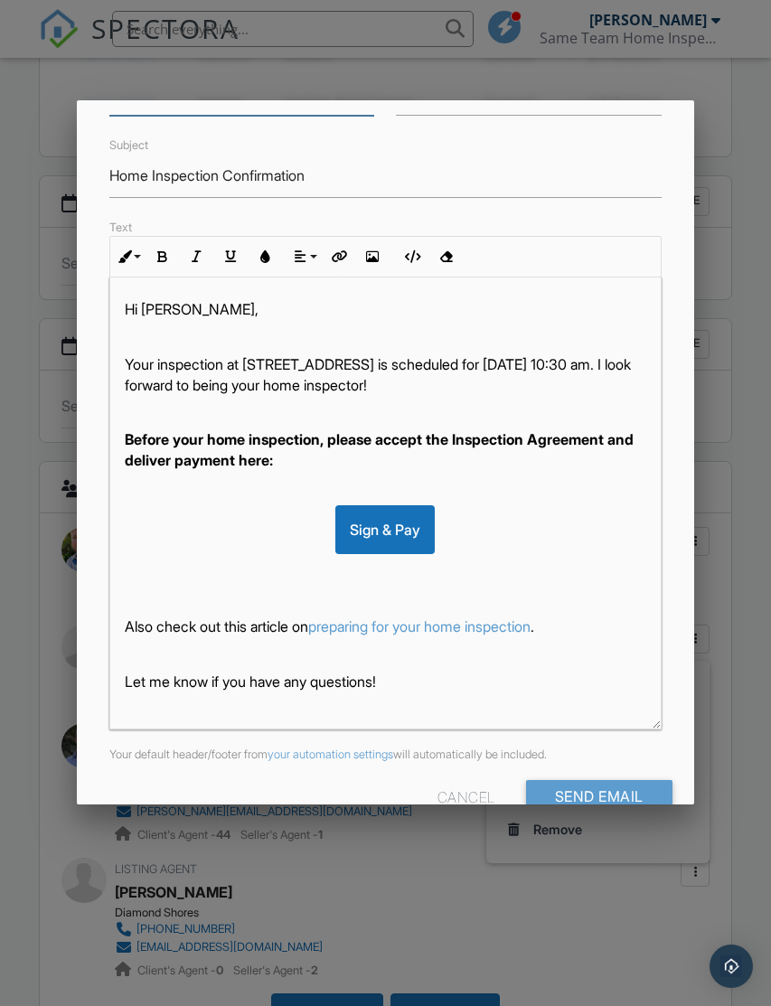
scroll to position [140, 0]
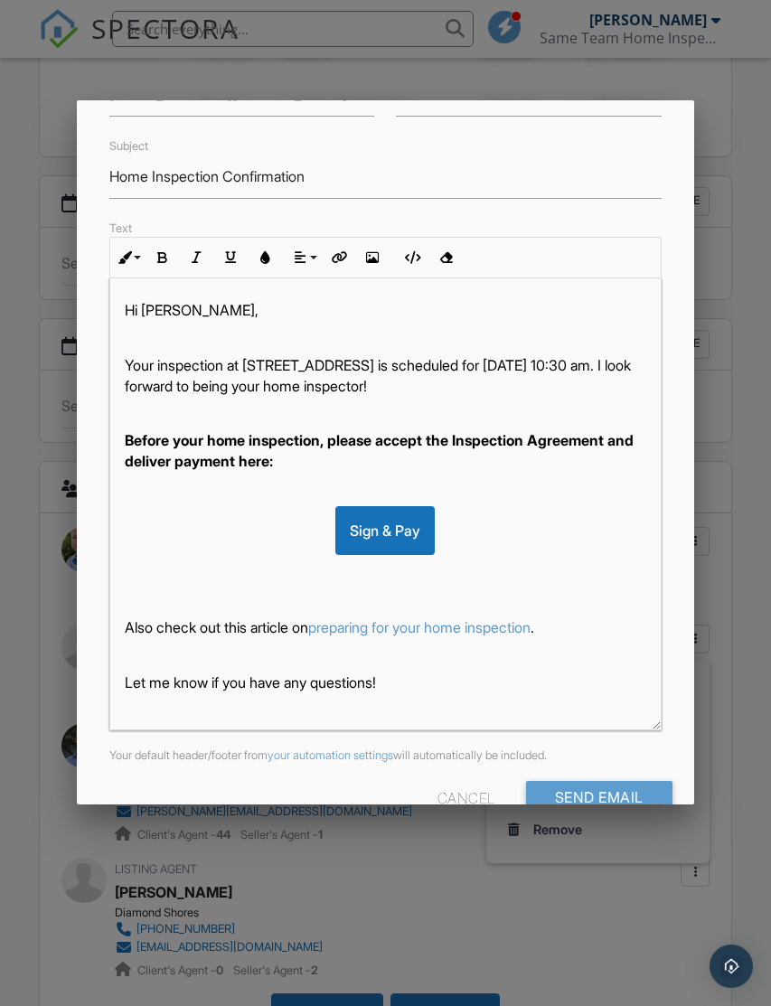
click at [635, 809] on input "Send Email" at bounding box center [599, 797] width 146 height 33
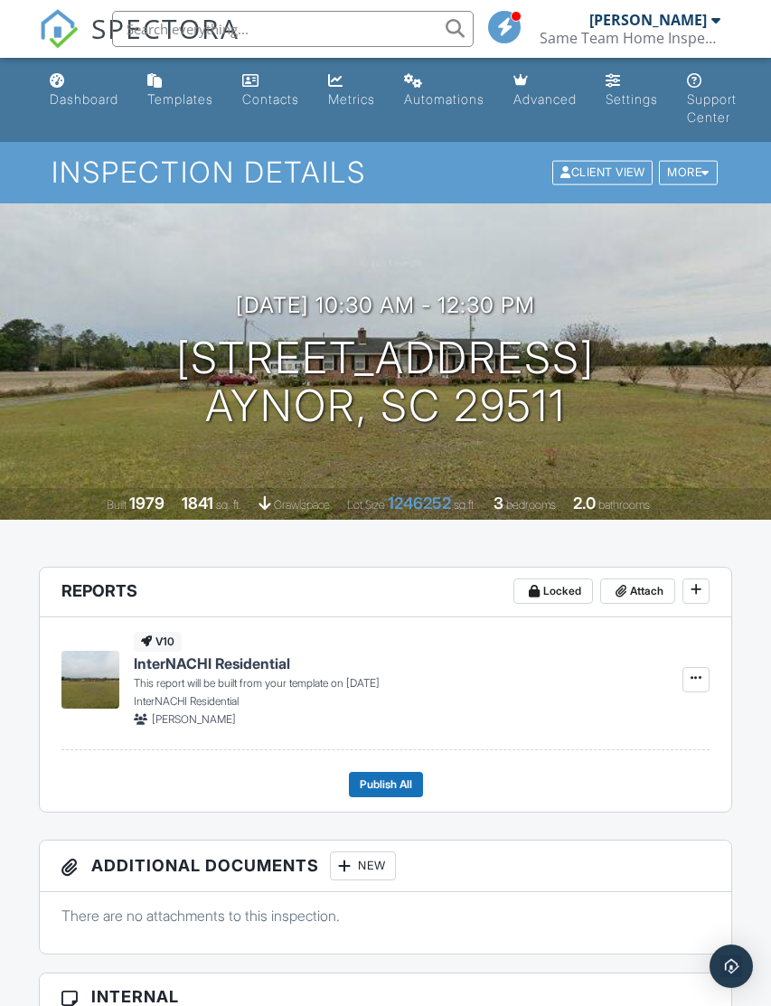
click at [101, 101] on div "Dashboard" at bounding box center [84, 98] width 69 height 15
click at [113, 110] on link "Dashboard" at bounding box center [83, 91] width 83 height 52
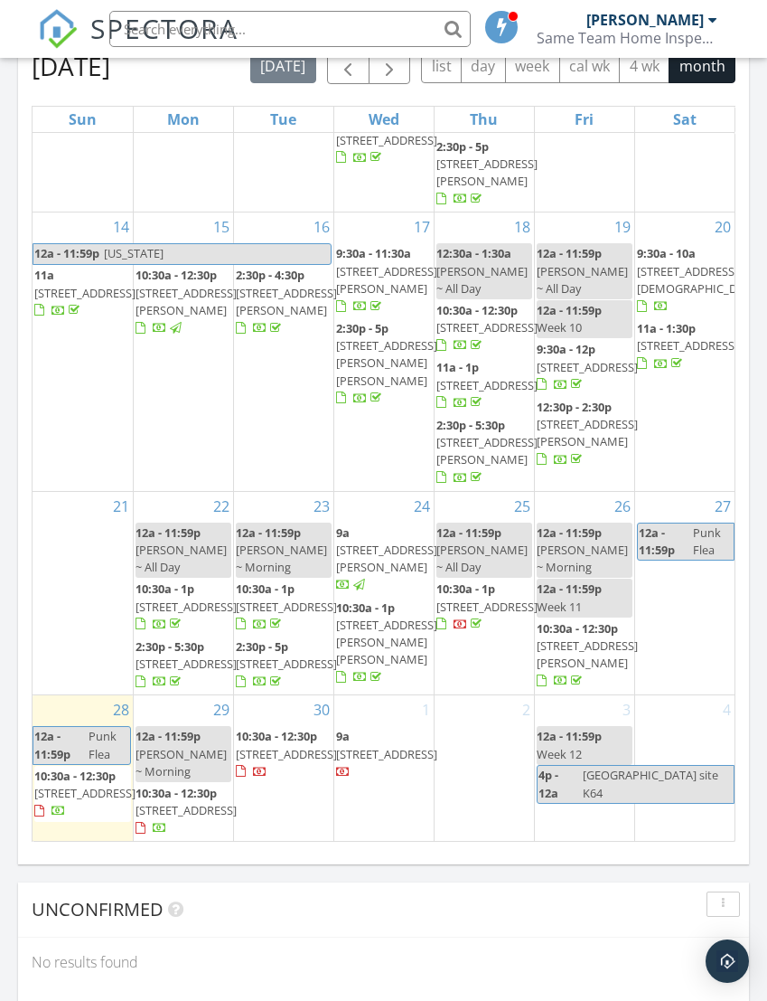
scroll to position [590, 0]
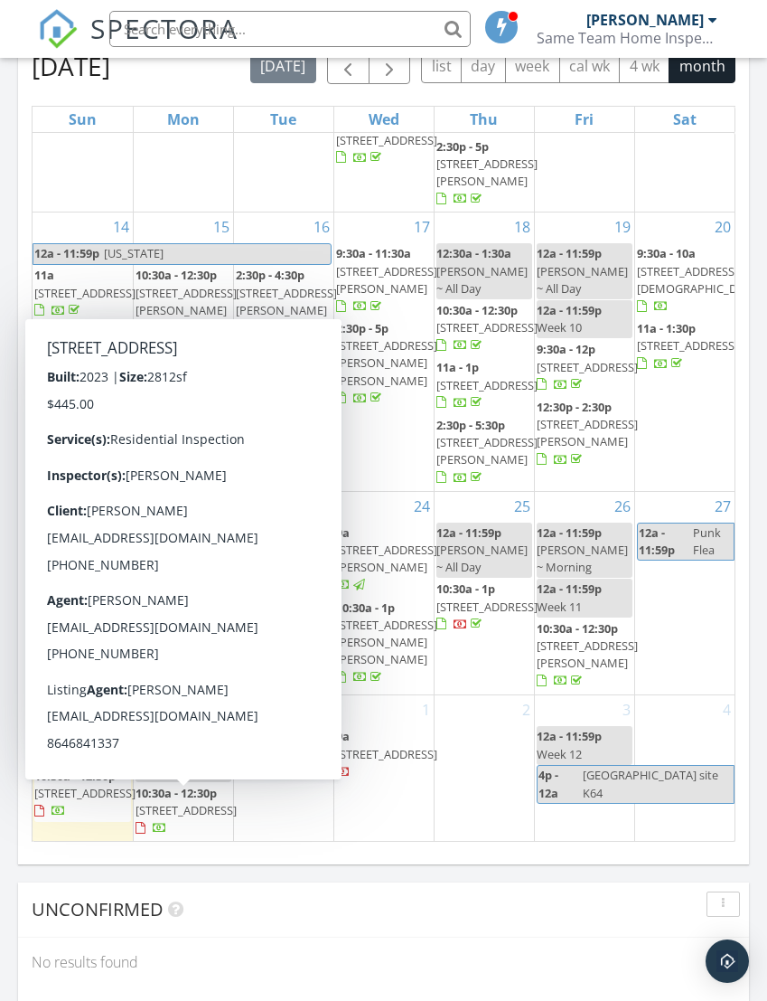
click at [202, 803] on span "[STREET_ADDRESS]" at bounding box center [186, 810] width 101 height 16
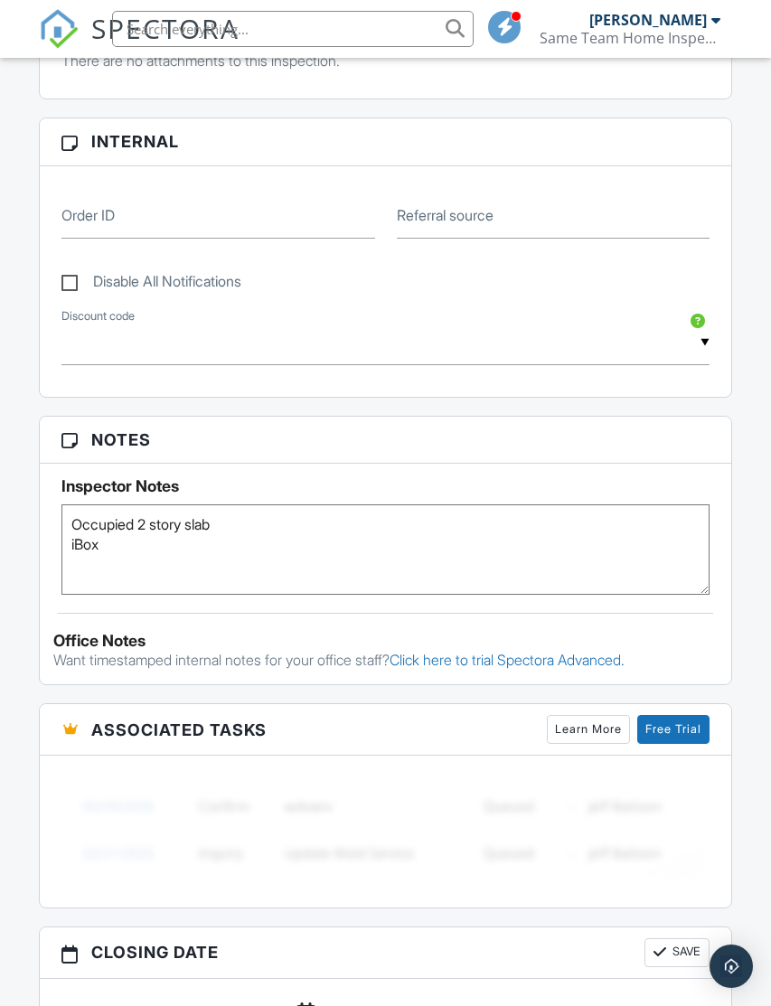
click at [168, 546] on textarea "Occupied 2 story slab iBox" at bounding box center [385, 549] width 649 height 90
type textarea "Occupied 2 story slab iBox Buyer Not attending"
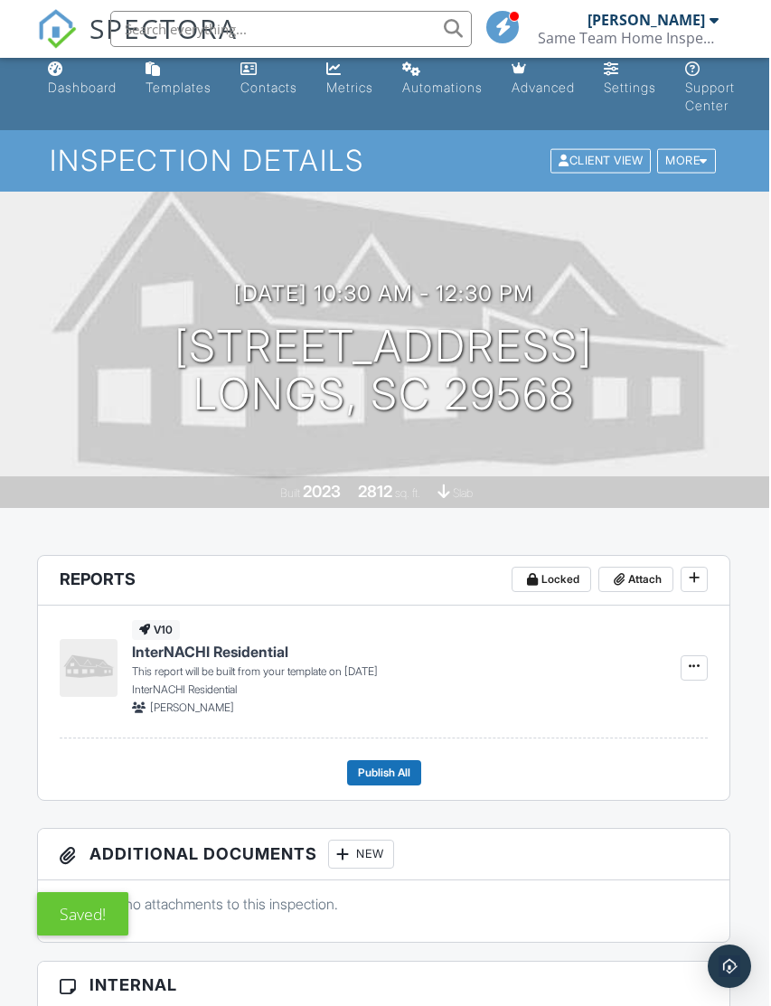
scroll to position [0, 2]
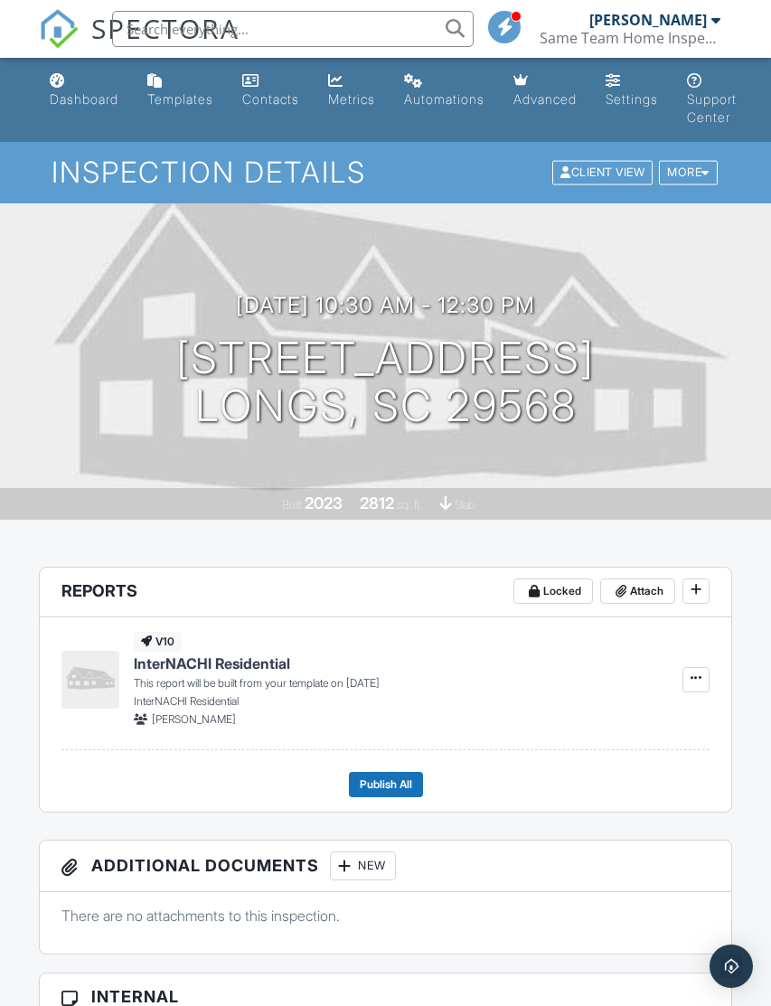
click at [94, 104] on div "Dashboard" at bounding box center [84, 98] width 69 height 15
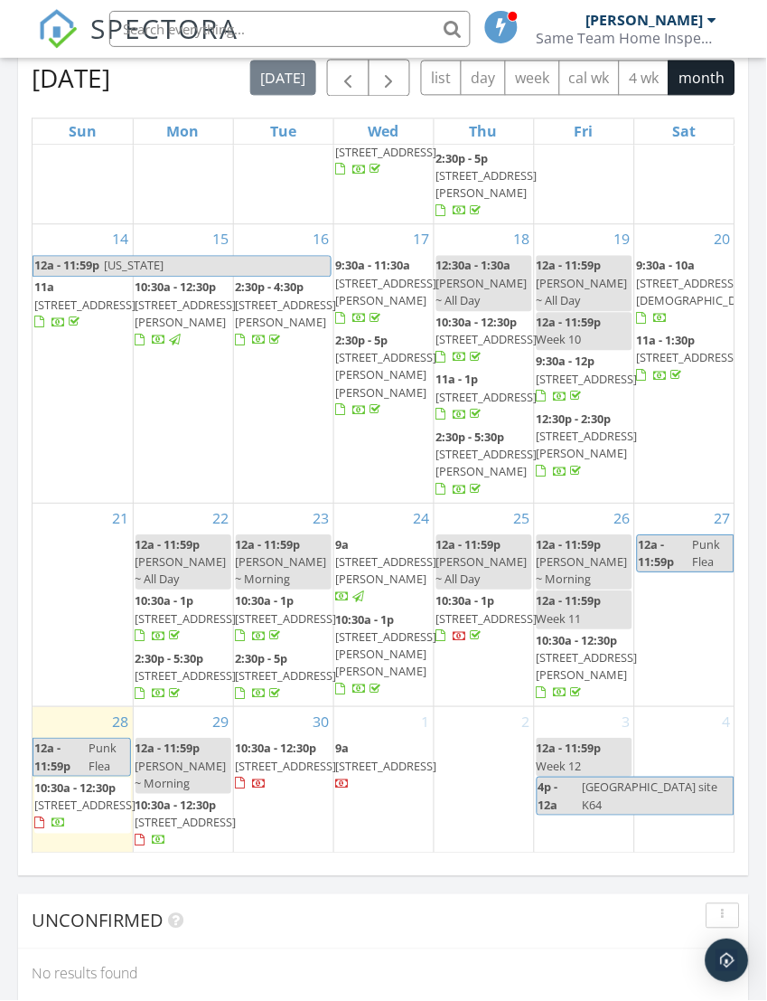
scroll to position [590, 0]
click at [463, 680] on div "25 12a - 11:59p Sadie ~ All Day 10:30a - 1p 216 Northside Dr, Little River 29566" at bounding box center [484, 605] width 99 height 203
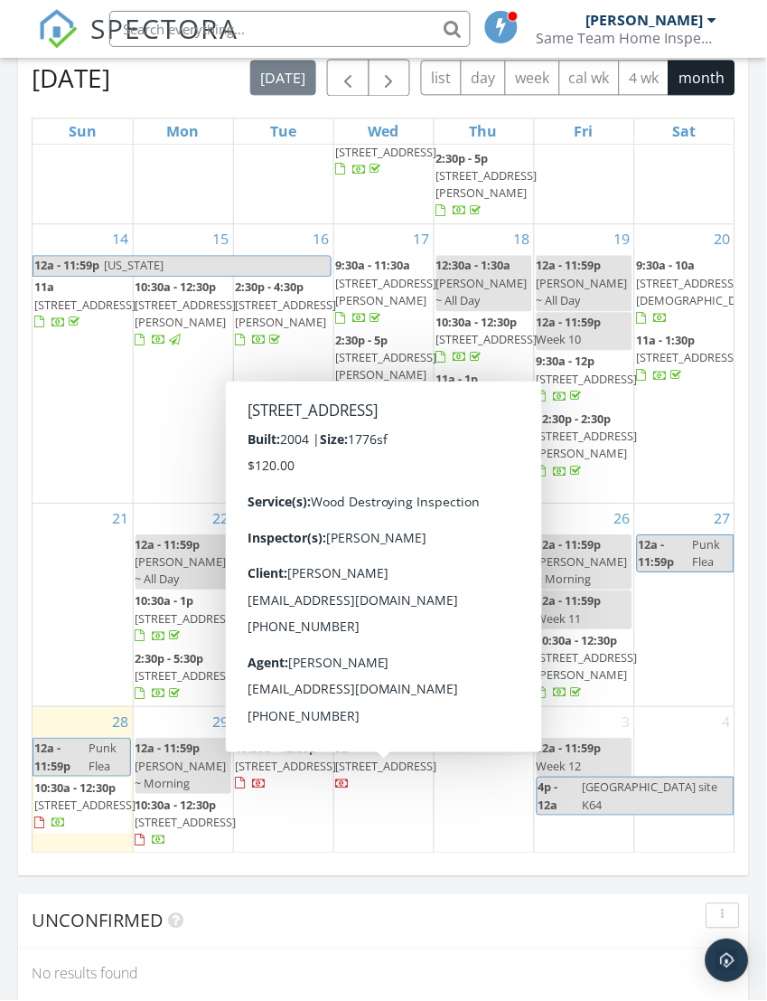
click at [387, 775] on span "215 Carolina Farms Blvd, Myrtle Beach 29579" at bounding box center [386, 766] width 101 height 16
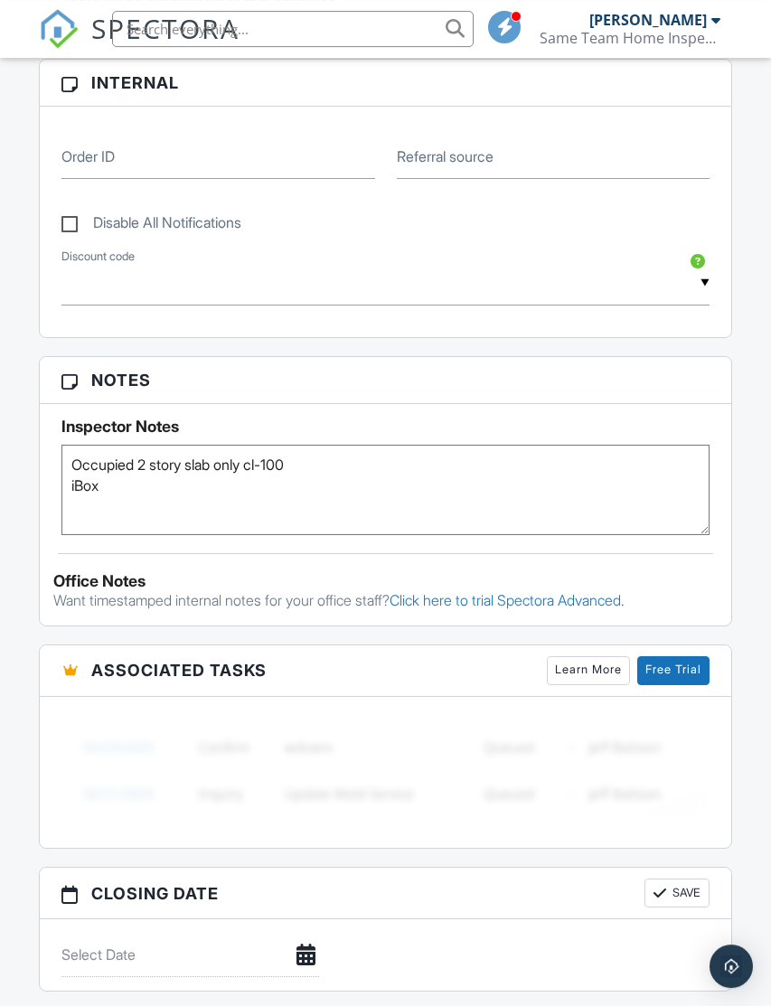
click at [213, 503] on textarea "Occupied 2 story slab only cl-100 iBox" at bounding box center [385, 490] width 649 height 90
type textarea "Occupied 2 story slab only cl-100 iBox The one for [PERSON_NAME]’s wife"
click at [764, 567] on div "Dashboard Templates Contacts Metrics Automations Advanced Settings Support Cent…" at bounding box center [385, 906] width 771 height 3361
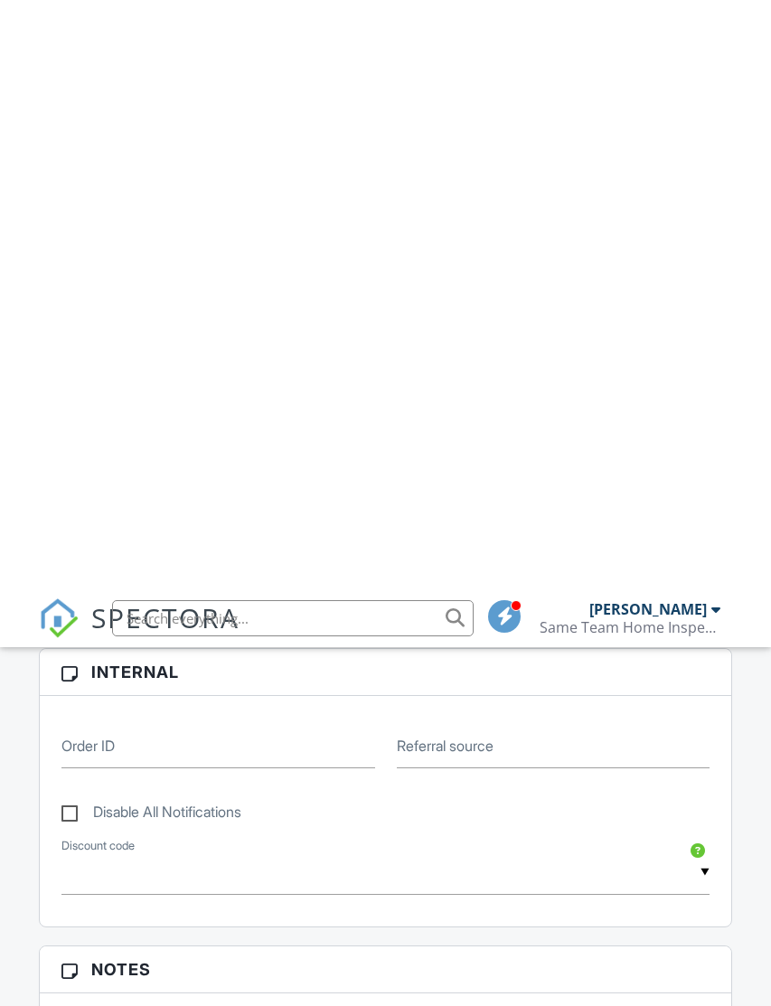
scroll to position [0, 0]
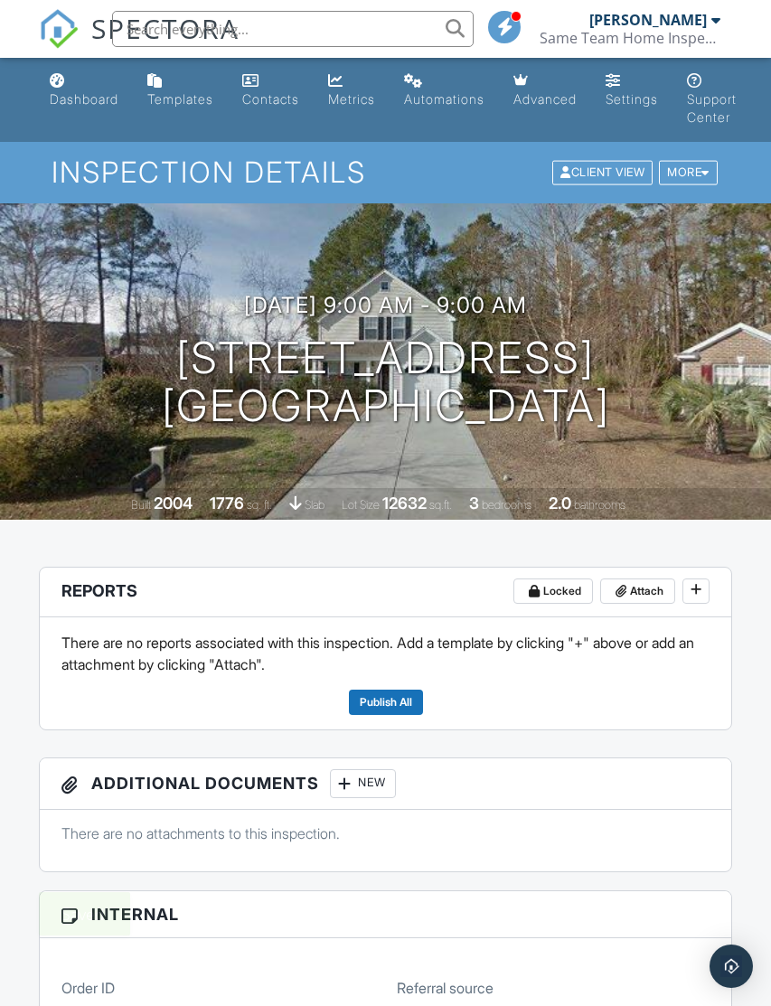
click at [73, 94] on div "Dashboard" at bounding box center [84, 98] width 69 height 15
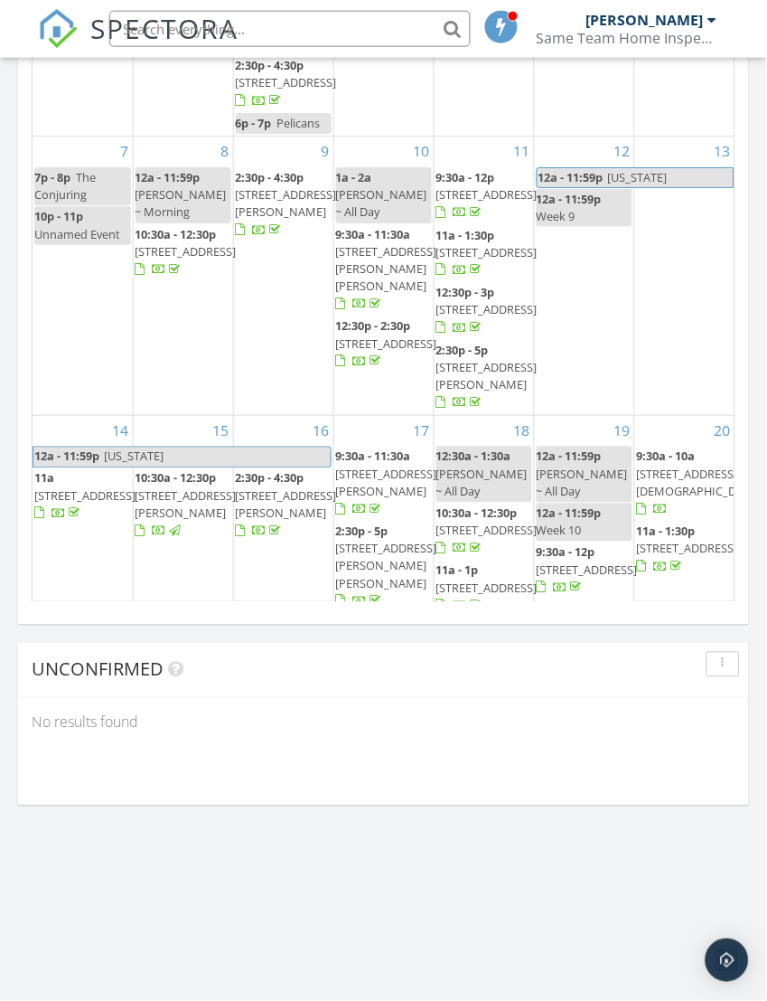
scroll to position [2185, 0]
